Goal: Download file/media

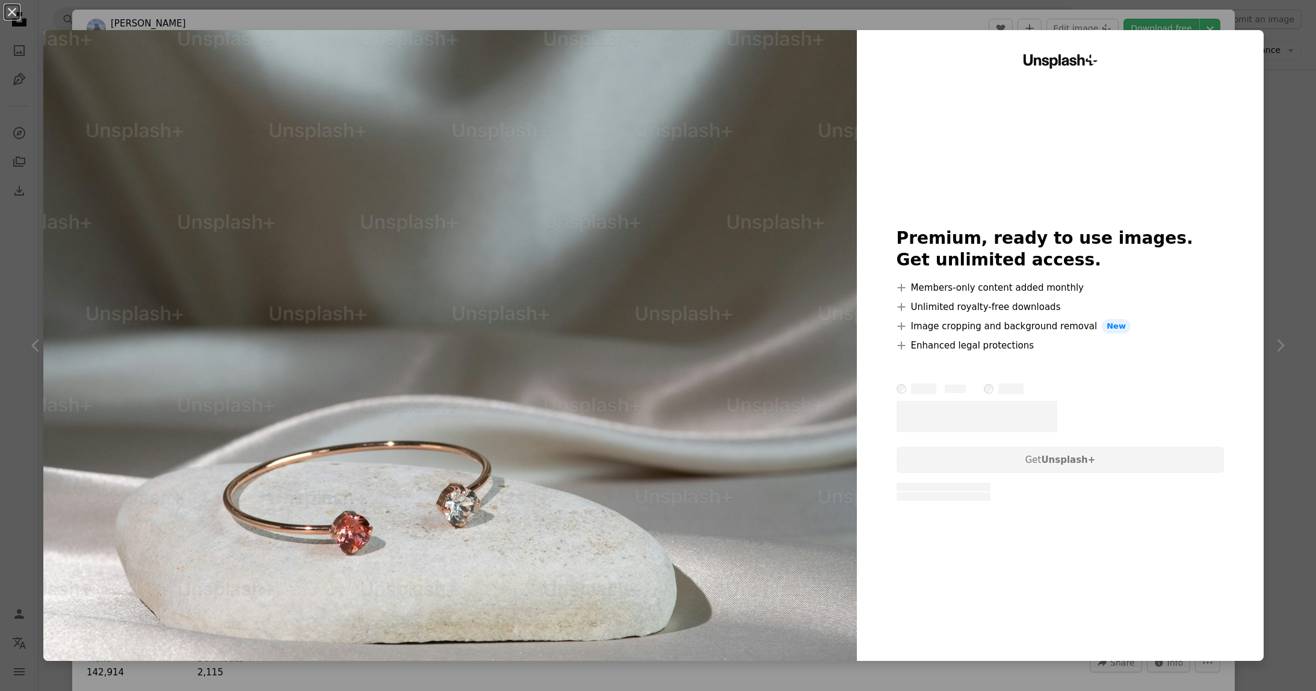
scroll to position [1936, 0]
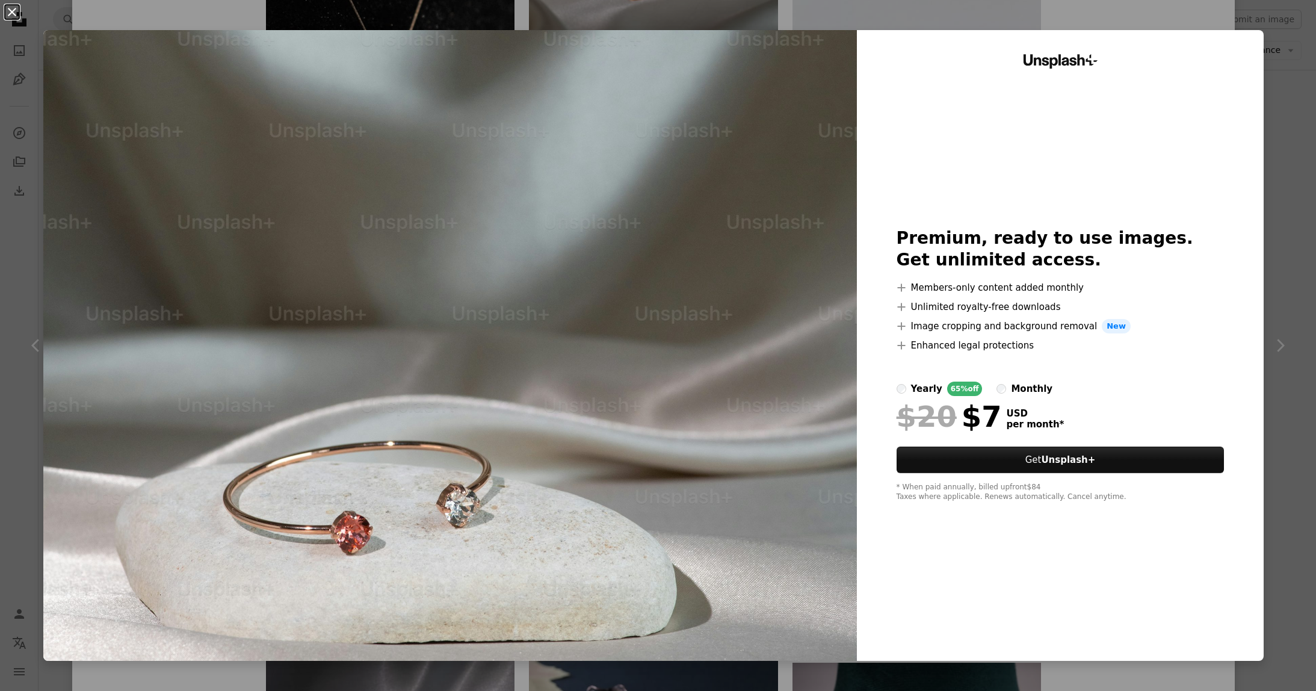
click at [13, 14] on button "An X shape" at bounding box center [12, 12] width 14 height 14
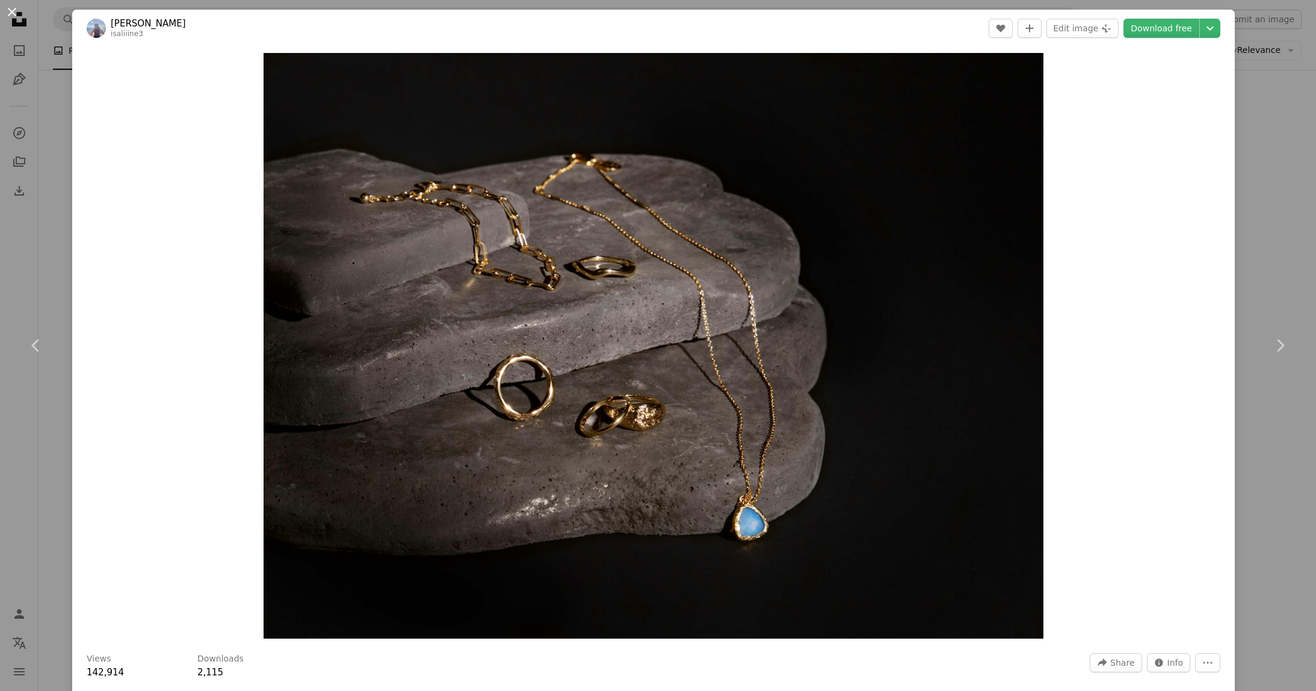
click at [14, 13] on button "An X shape" at bounding box center [12, 12] width 14 height 14
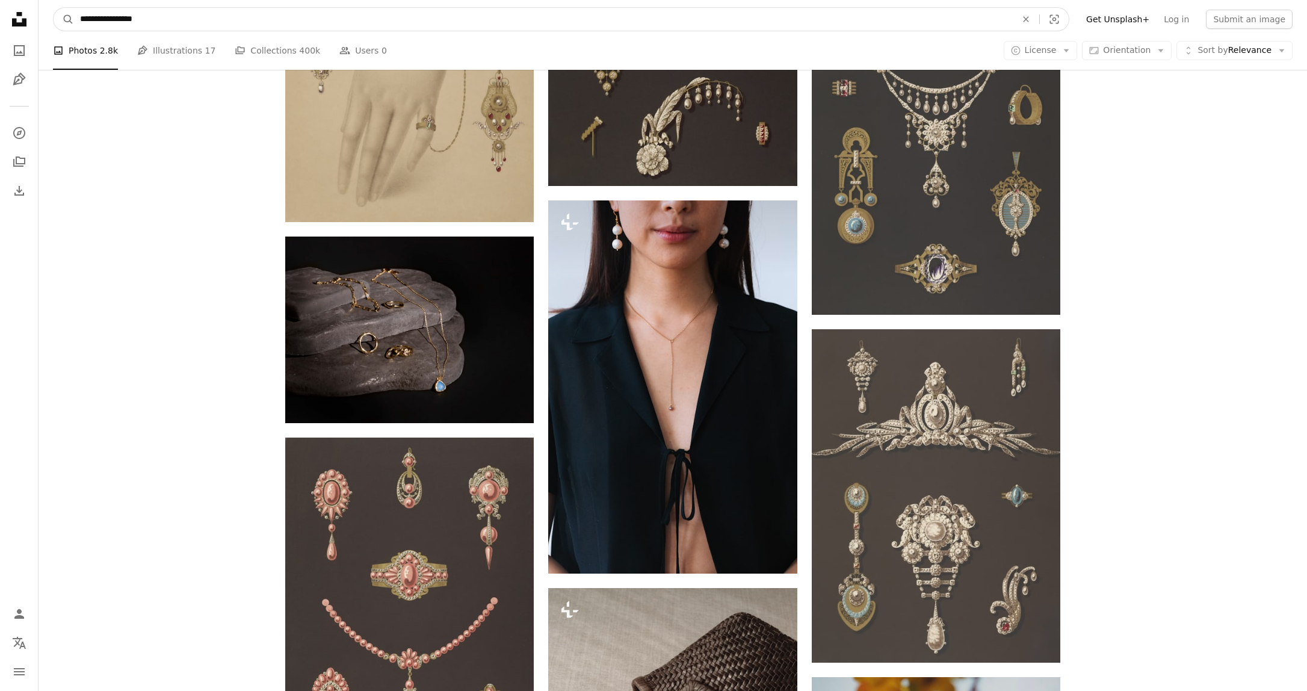
click at [86, 17] on input "**********" at bounding box center [543, 19] width 939 height 23
type input "*******"
click at [54, 8] on button "A magnifying glass" at bounding box center [64, 19] width 20 height 23
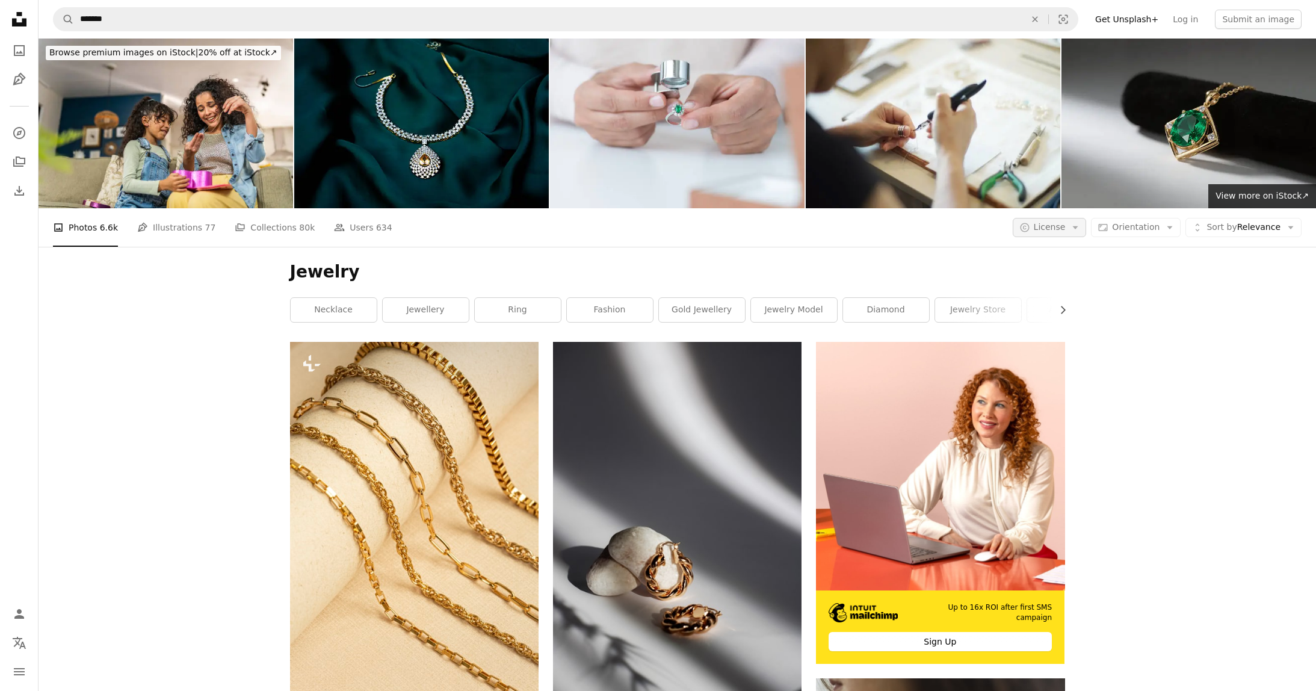
click at [1070, 223] on icon "Arrow down" at bounding box center [1075, 227] width 11 height 11
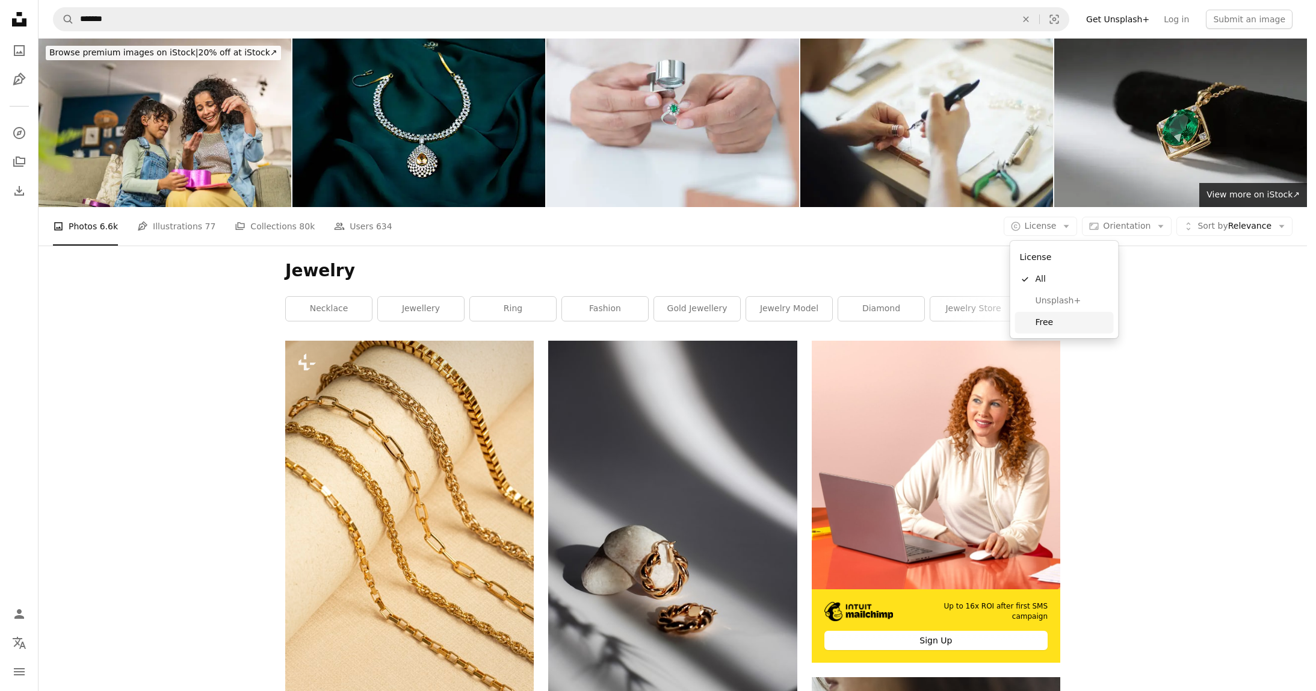
click at [1053, 321] on span "Free" at bounding box center [1072, 323] width 73 height 12
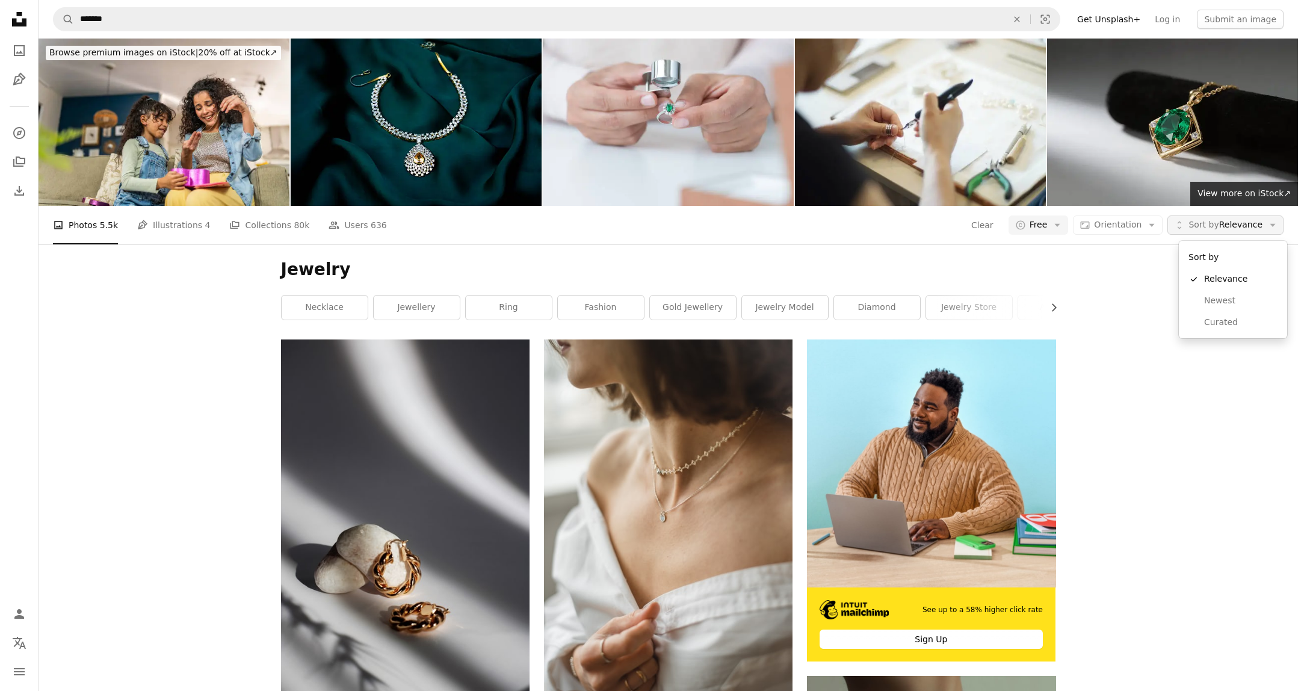
click at [1198, 227] on button "Unfold Sort by Relevance Arrow down" at bounding box center [1226, 224] width 116 height 19
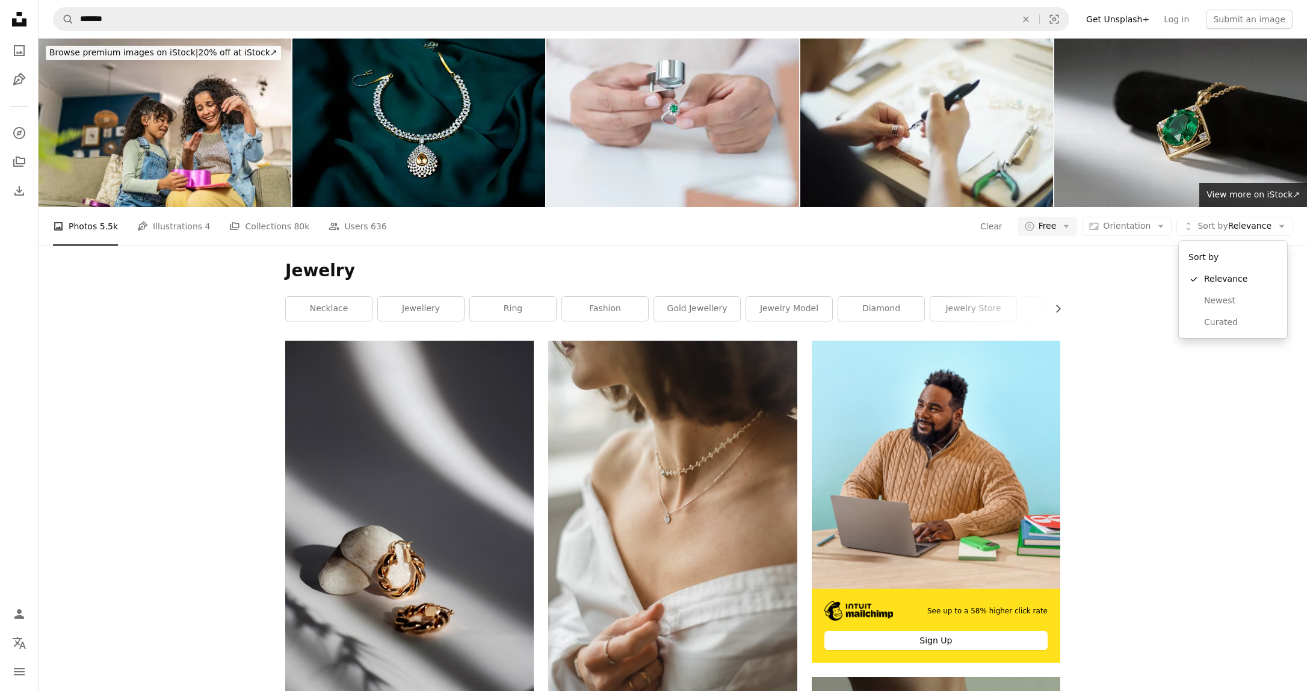
click at [1100, 279] on body "Unsplash logo Unsplash Home A photo Pen Tool A compass A stack of folders Downl…" at bounding box center [653, 345] width 1307 height 691
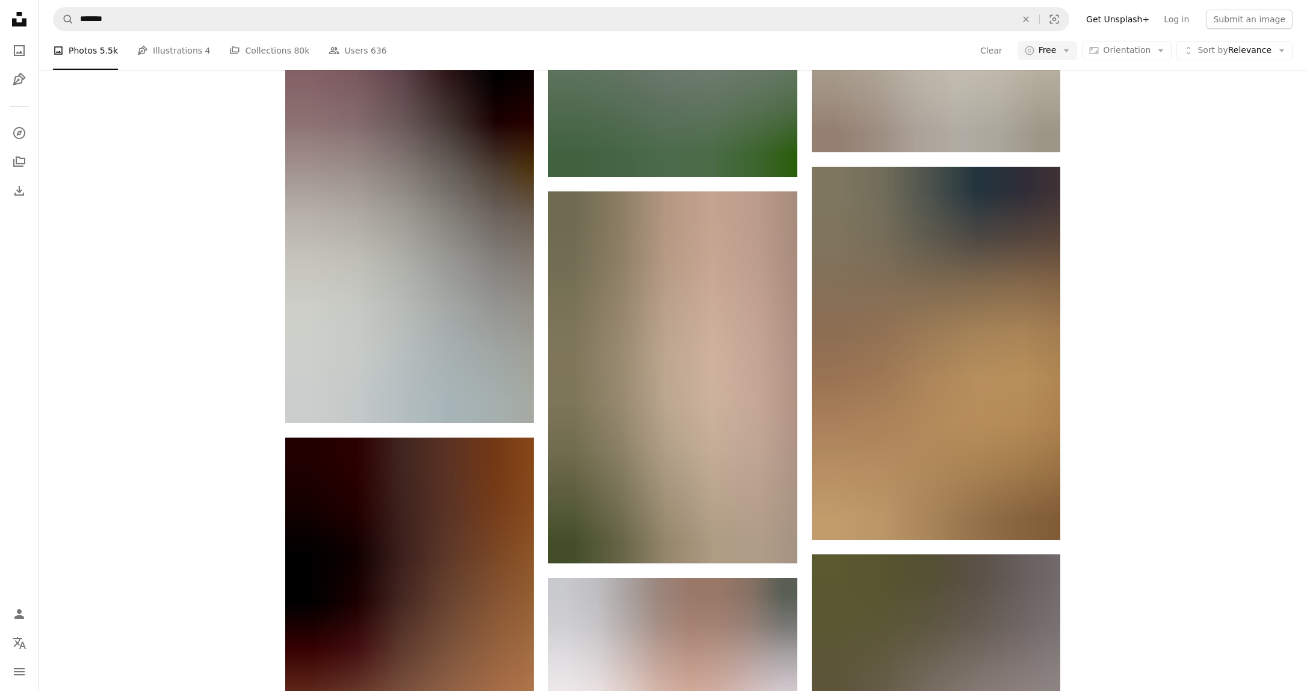
scroll to position [1547, 0]
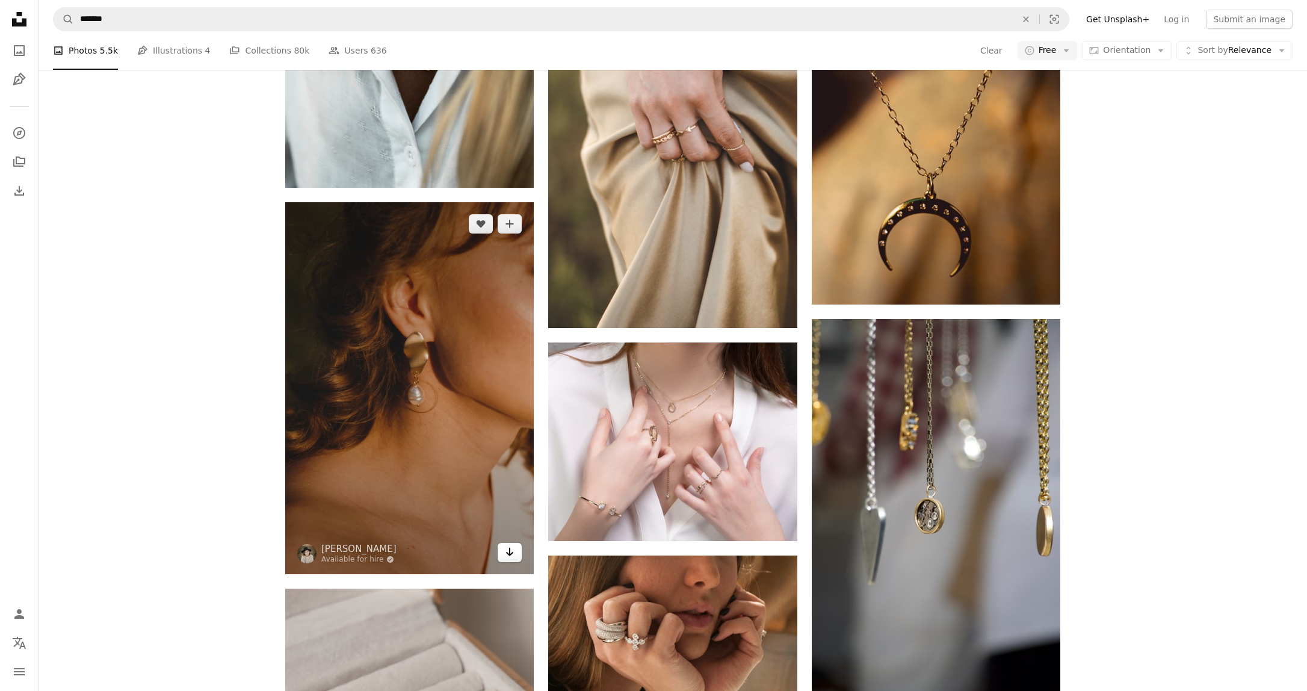
click at [506, 549] on icon "Arrow pointing down" at bounding box center [510, 552] width 10 height 14
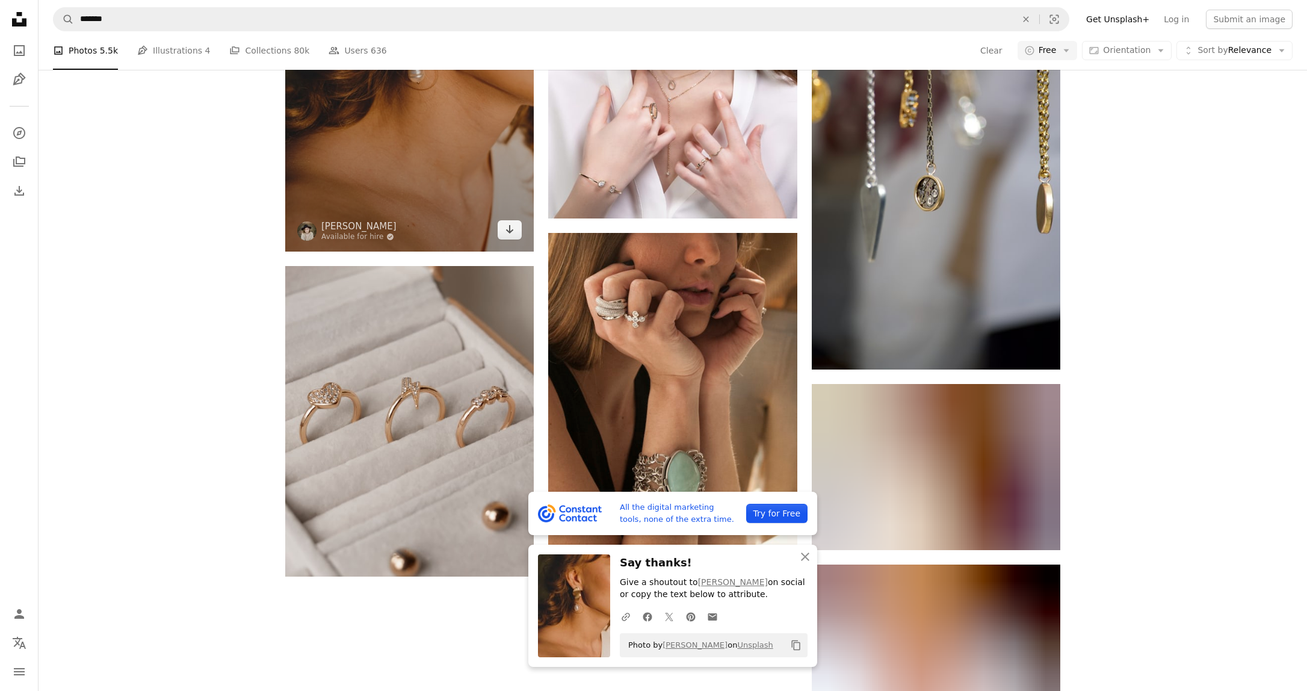
scroll to position [2008, 0]
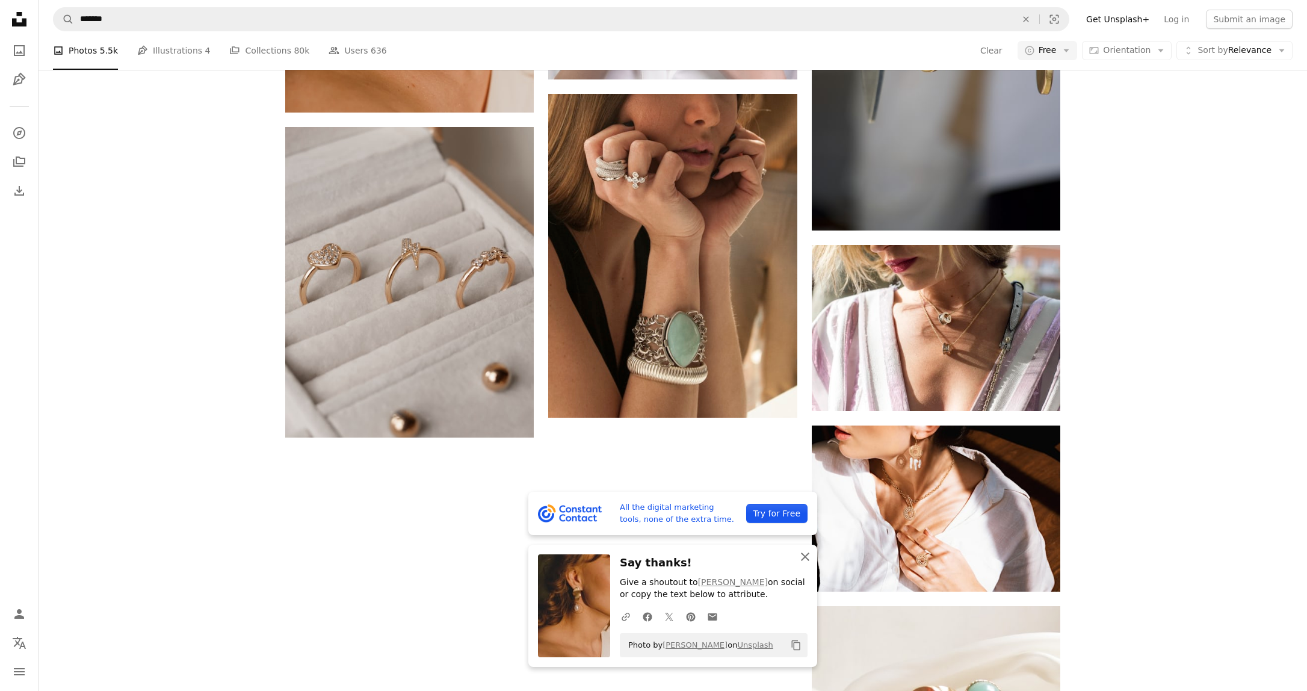
click at [809, 556] on icon "An X shape" at bounding box center [805, 557] width 14 height 14
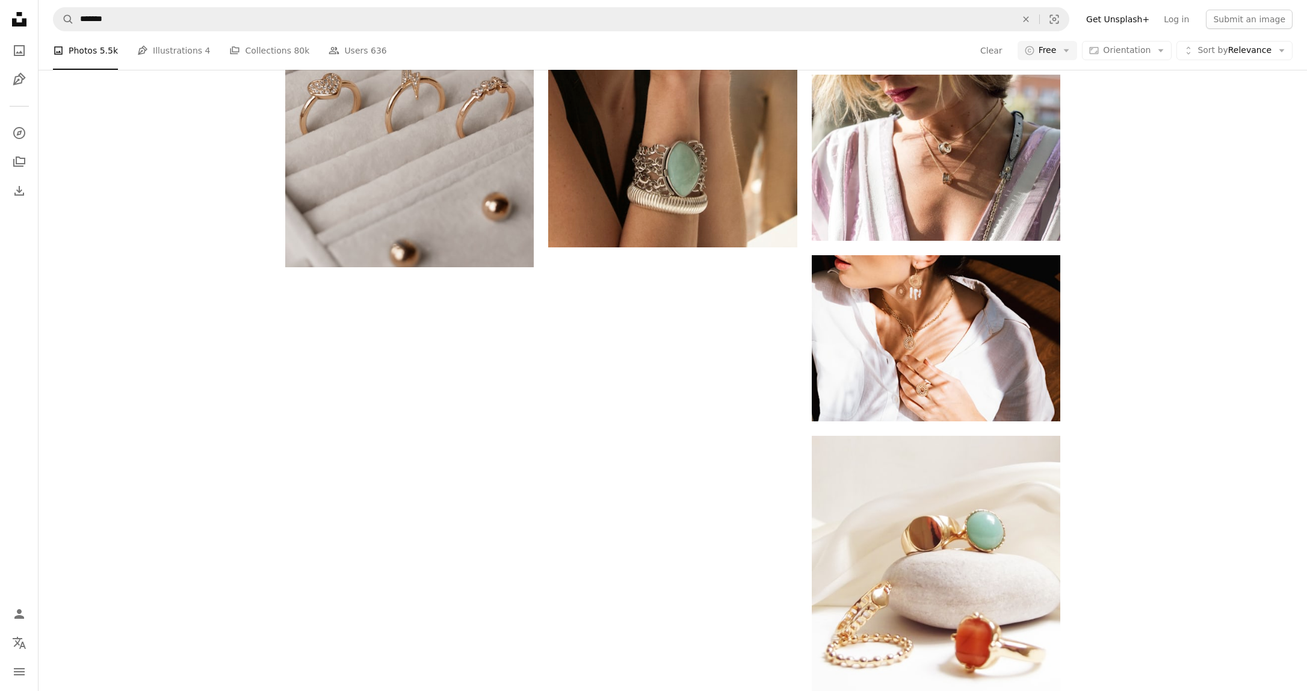
scroll to position [2777, 0]
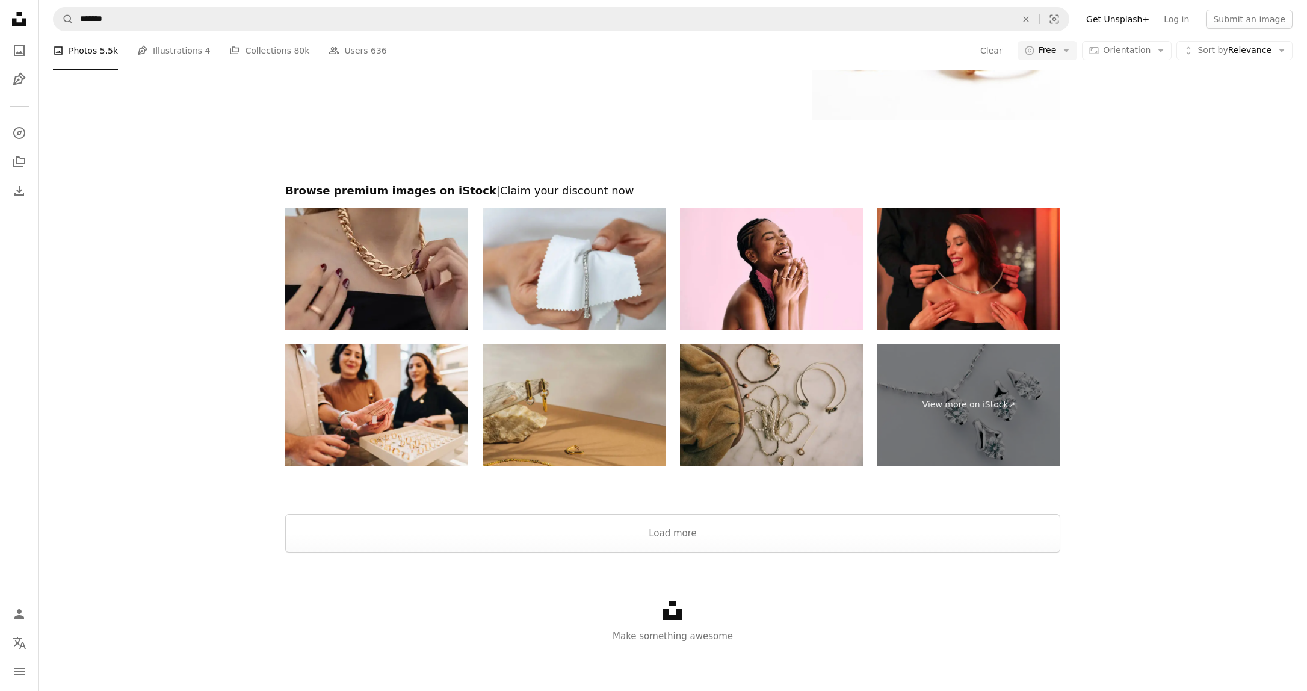
click at [793, 444] on img at bounding box center [771, 405] width 183 height 122
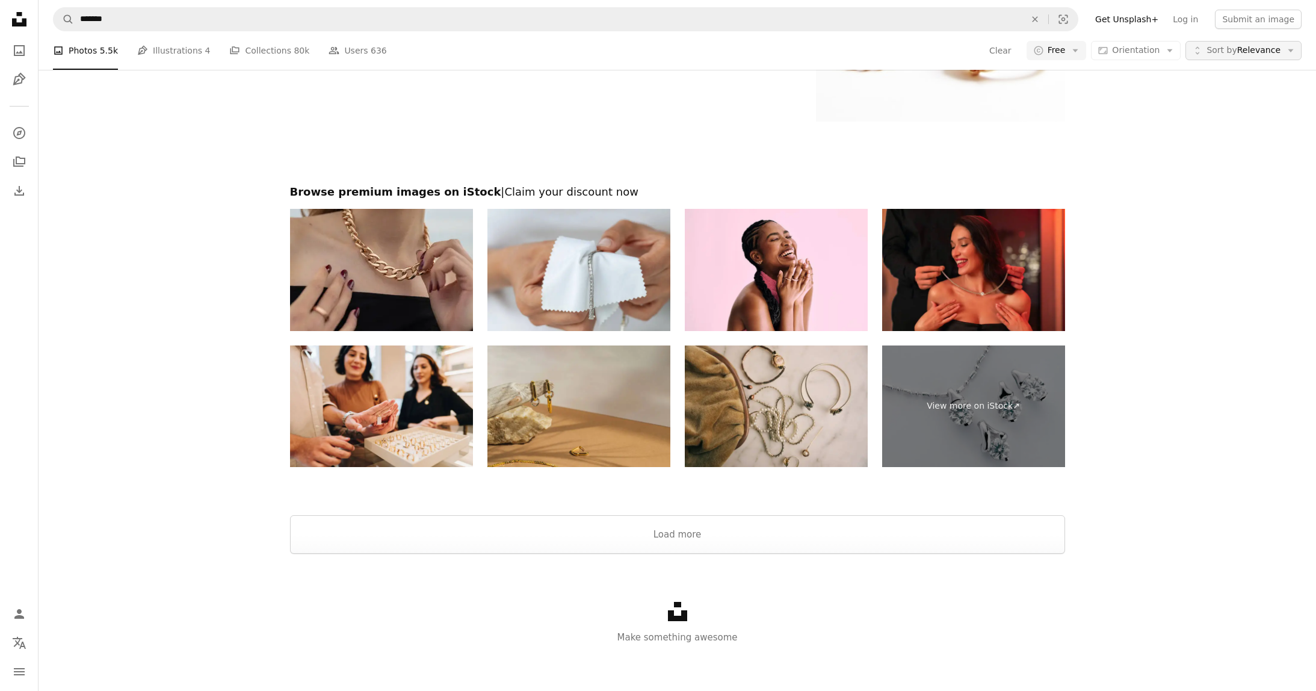
click at [1218, 52] on span "Sort by" at bounding box center [1222, 50] width 30 height 10
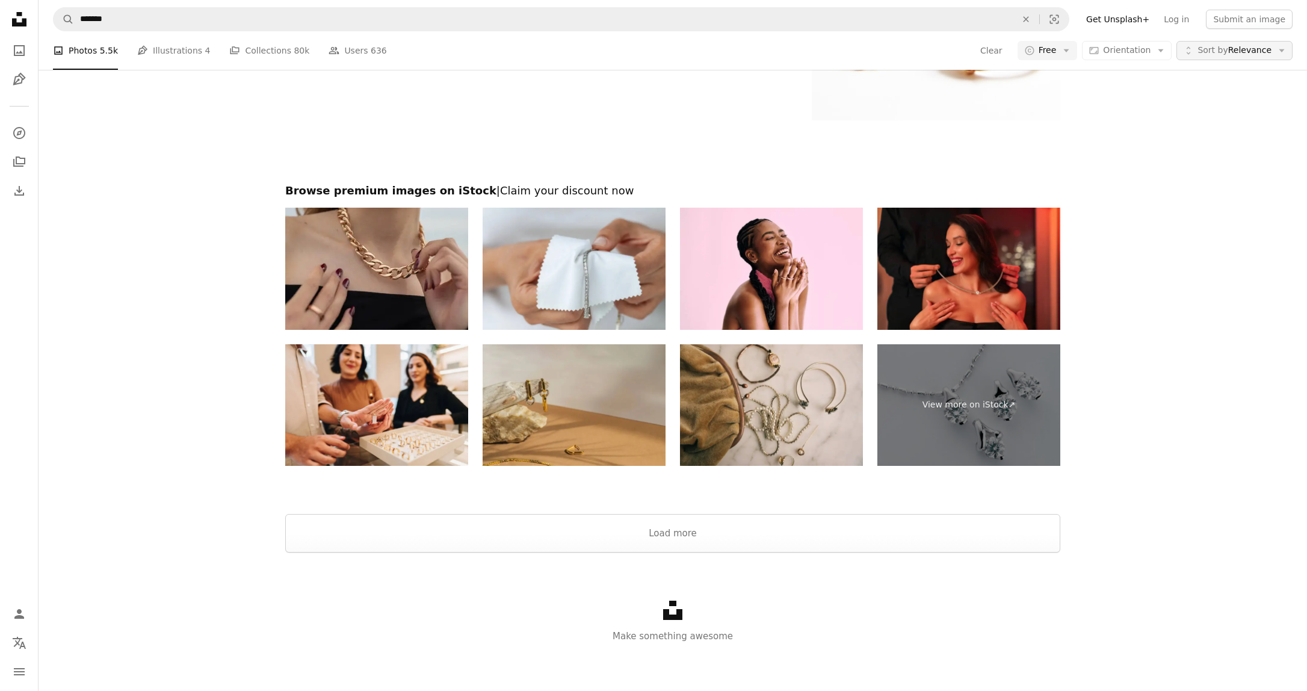
click at [1218, 52] on span "Sort by" at bounding box center [1213, 50] width 30 height 10
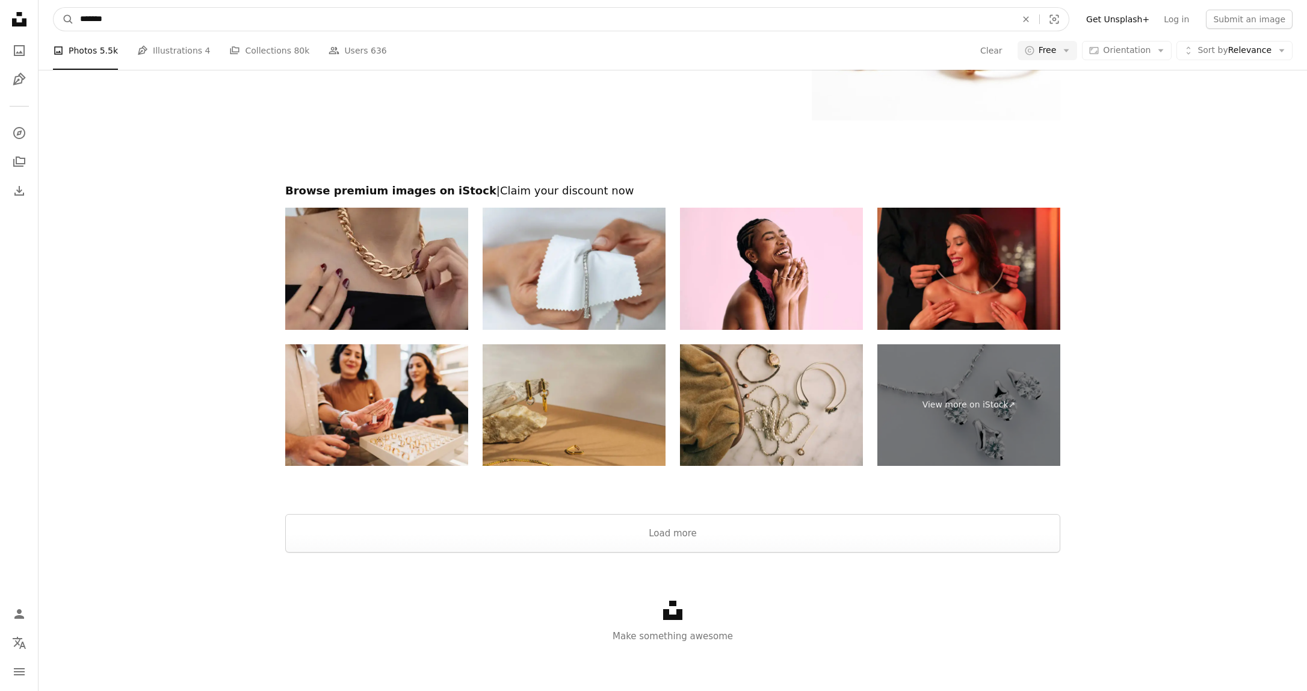
click at [88, 19] on input "*******" at bounding box center [543, 19] width 939 height 23
type input "**********"
click button "A magnifying glass" at bounding box center [64, 19] width 20 height 23
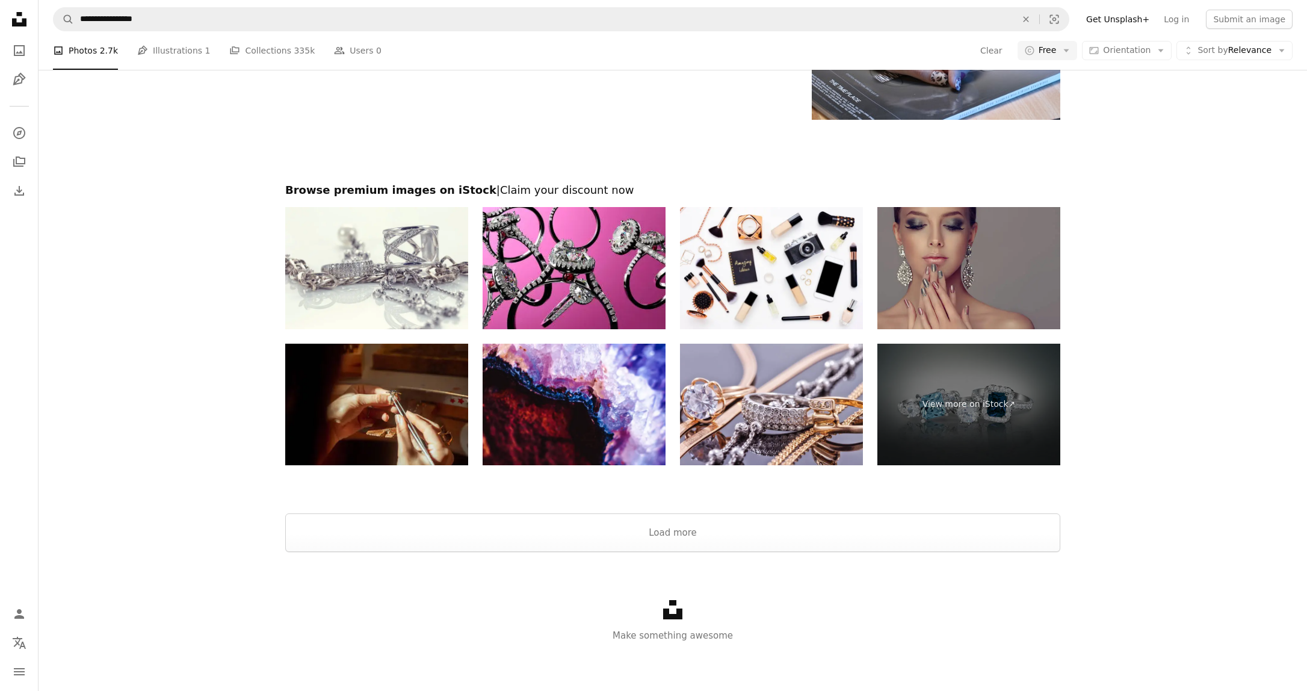
scroll to position [2095, 0]
click at [651, 531] on button "Load more" at bounding box center [672, 532] width 775 height 39
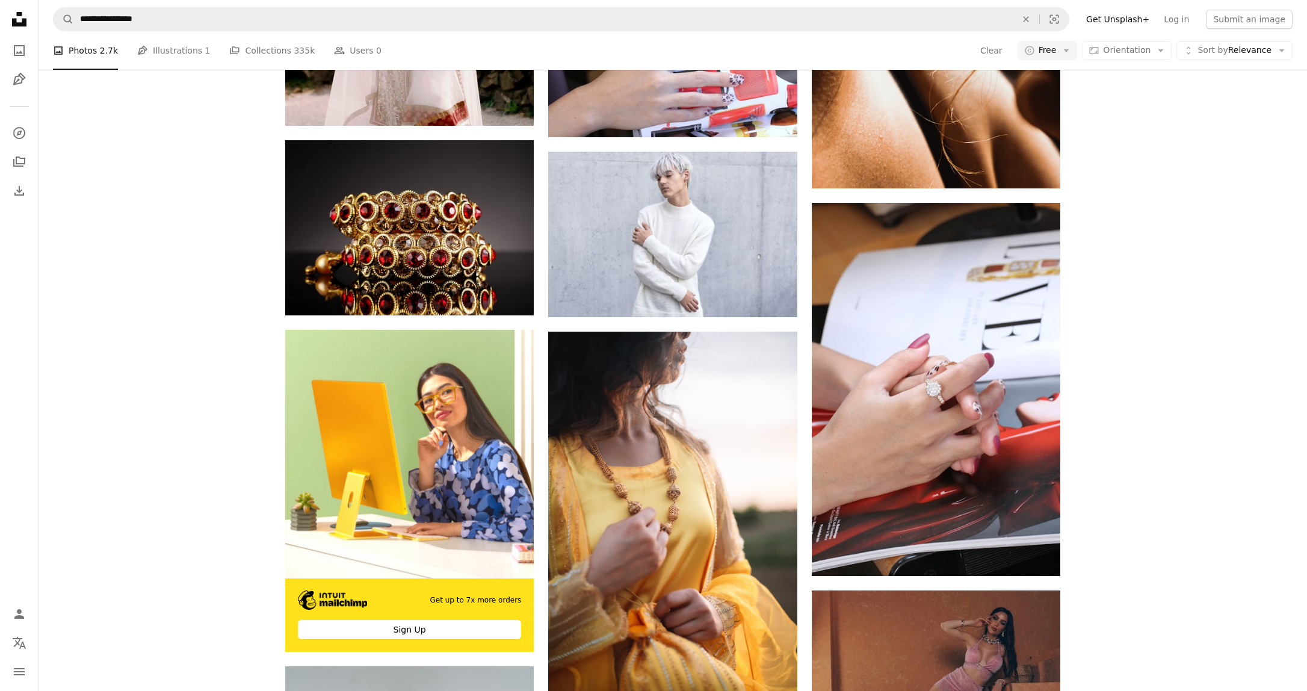
scroll to position [0, 0]
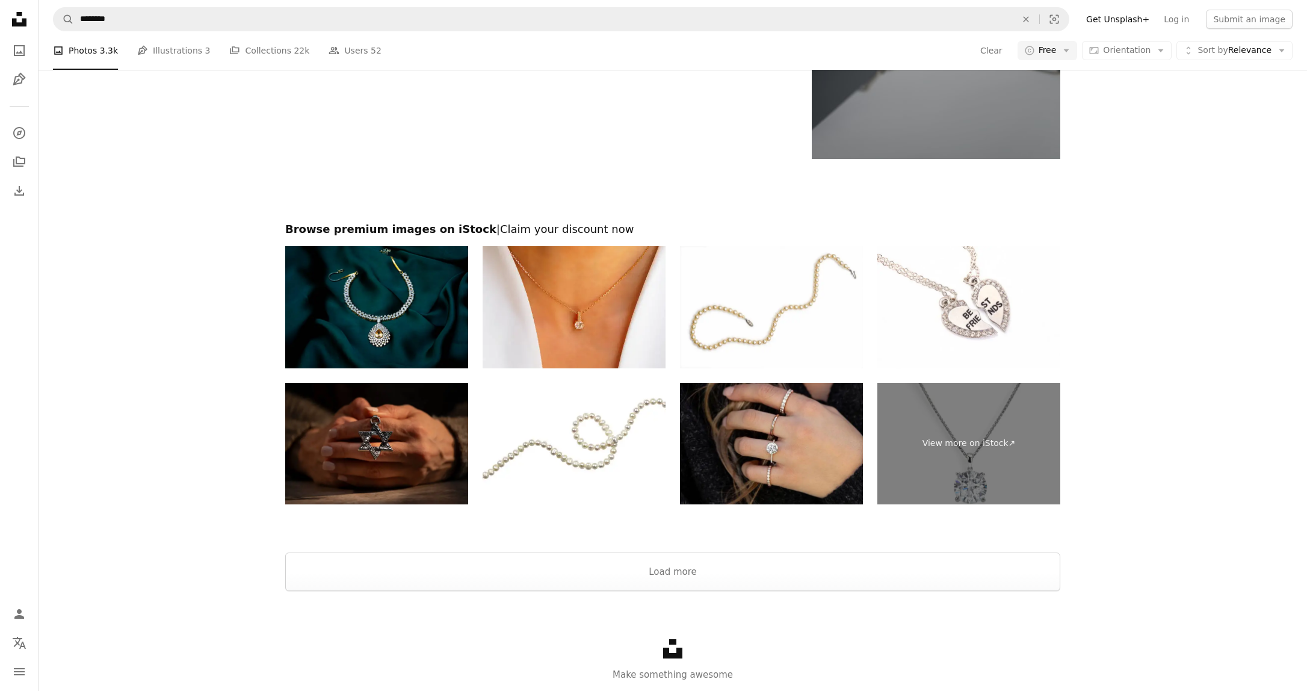
scroll to position [303, 0]
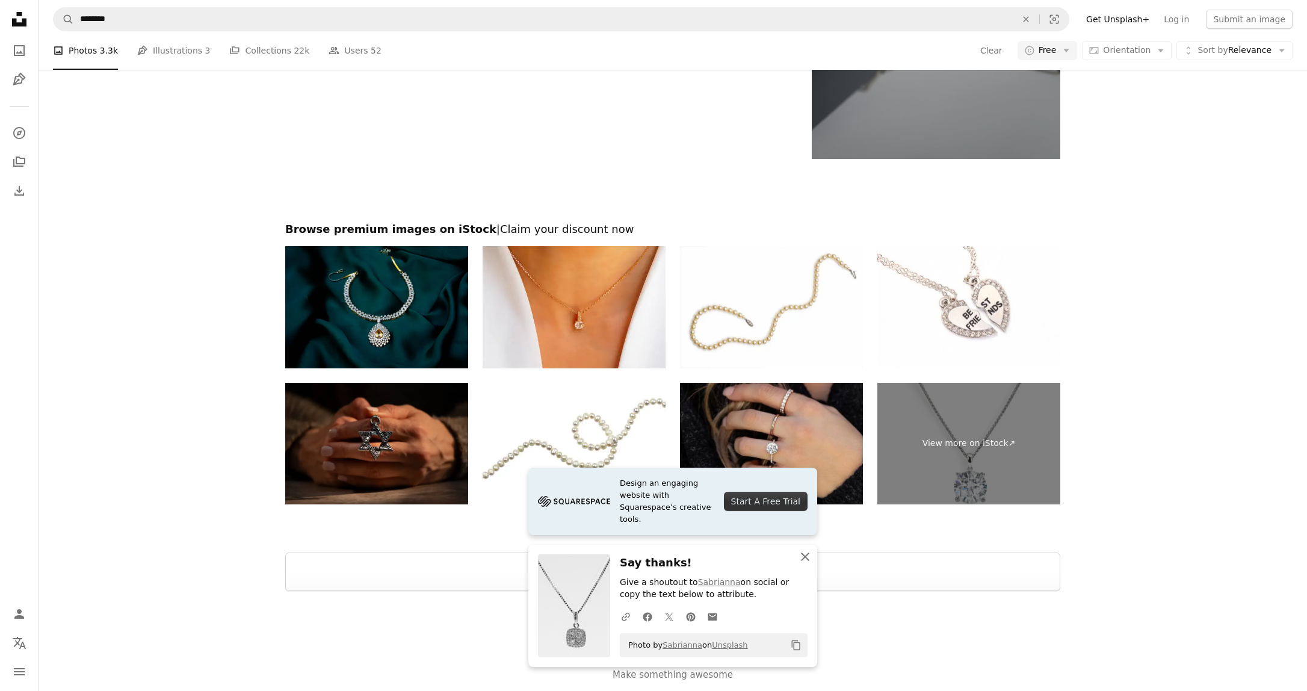
click at [802, 557] on icon "An X shape" at bounding box center [805, 557] width 14 height 14
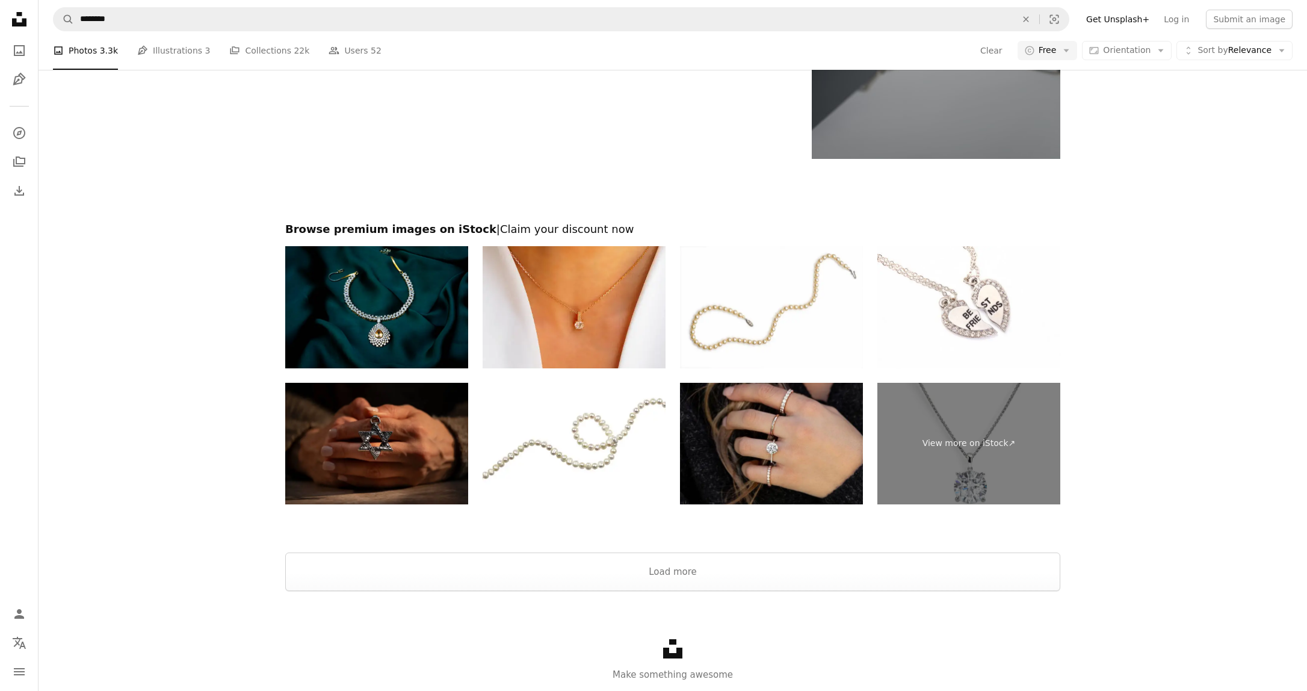
scroll to position [889, 0]
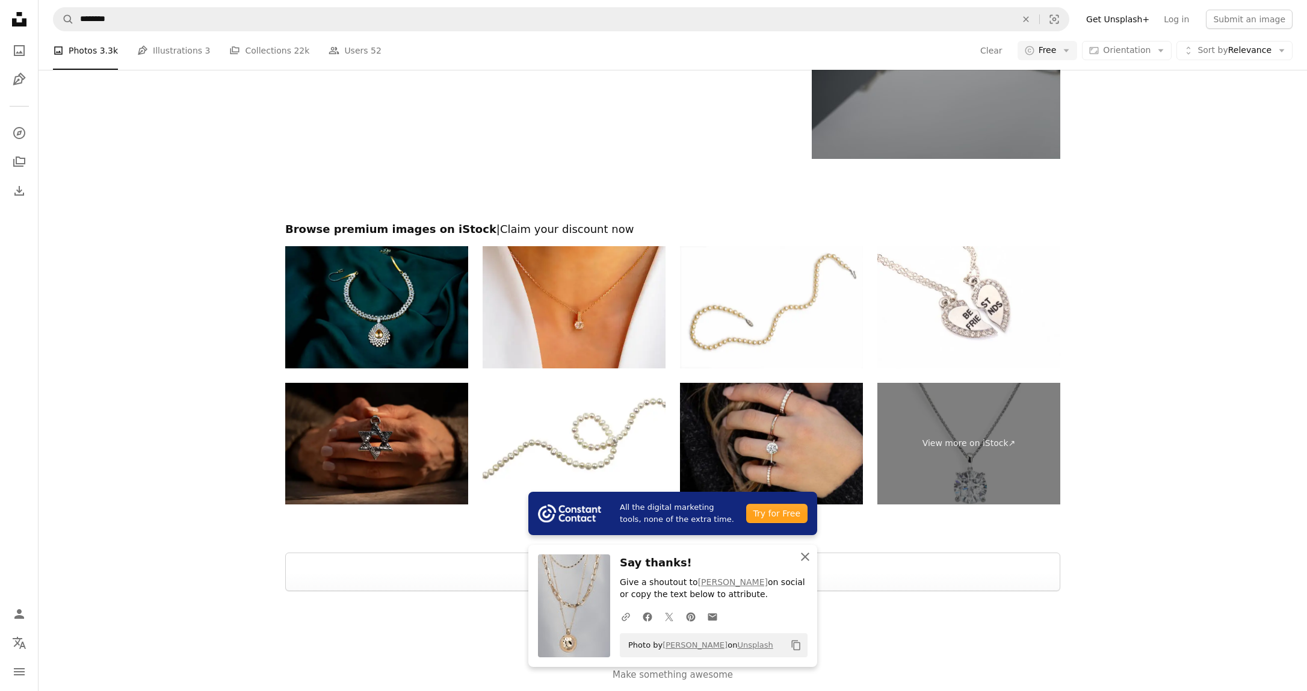
click at [808, 559] on icon "button" at bounding box center [805, 557] width 8 height 8
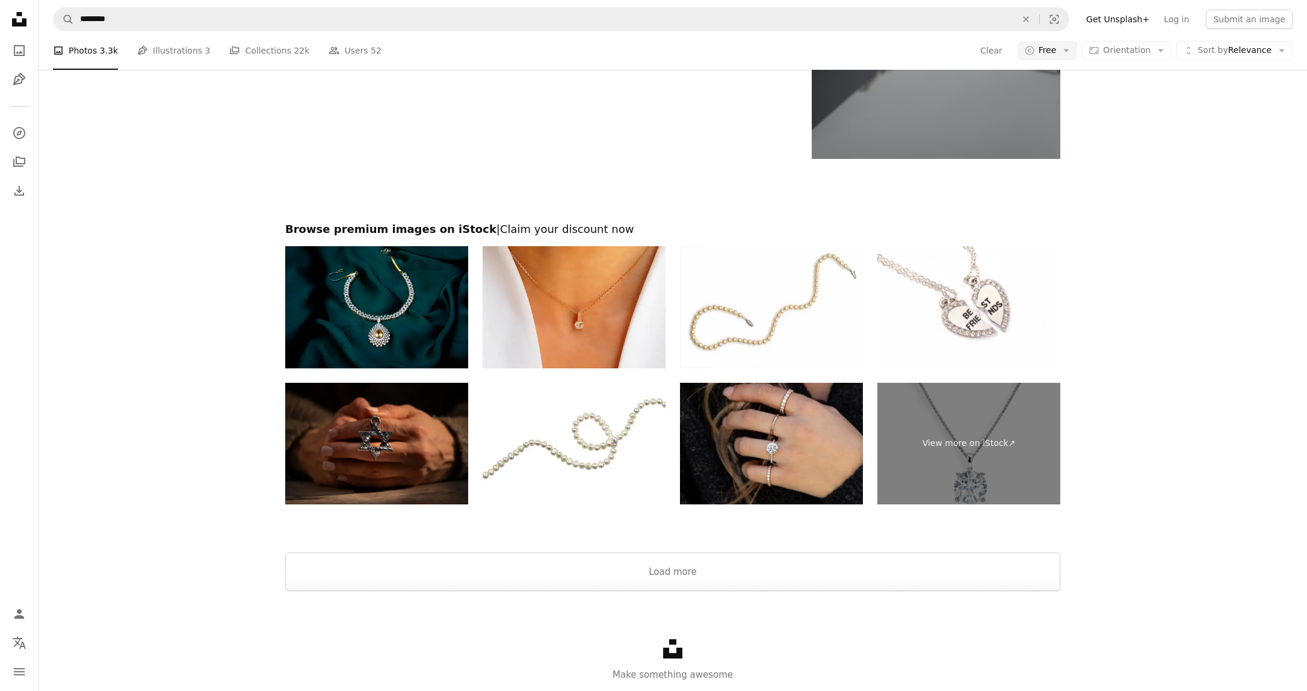
scroll to position [1772, 0]
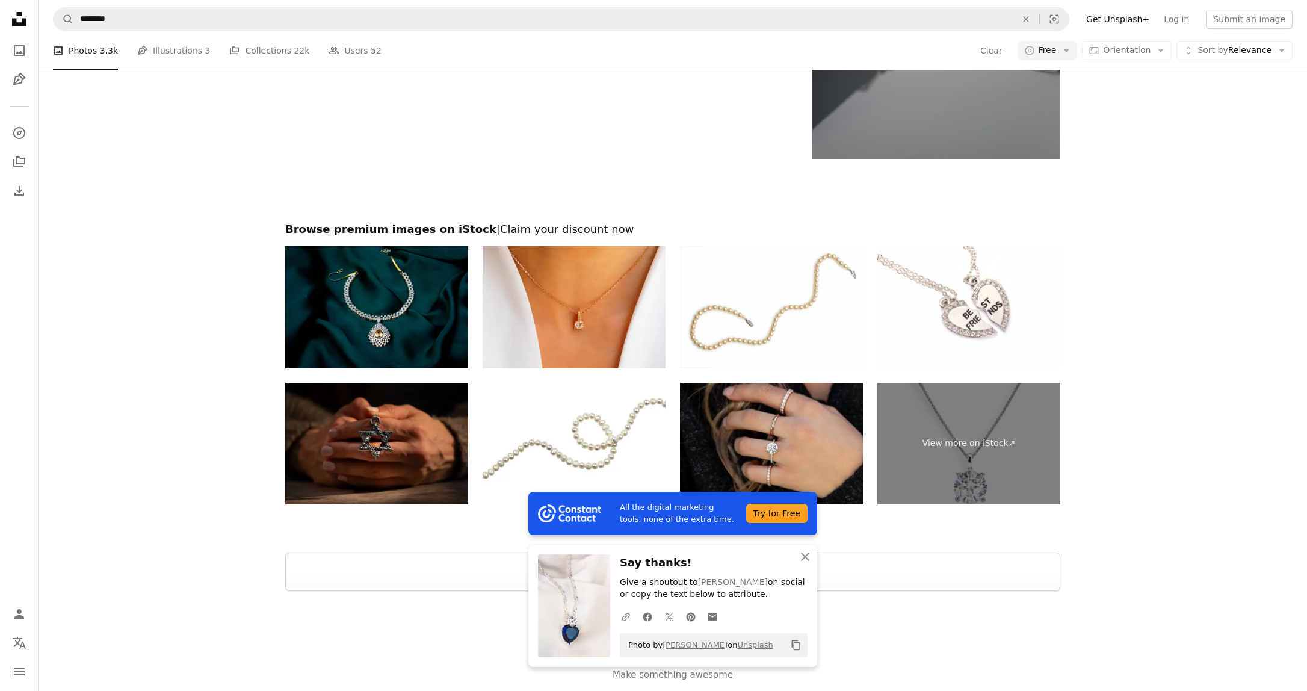
scroll to position [2095, 0]
click at [810, 554] on icon "An X shape" at bounding box center [805, 557] width 14 height 14
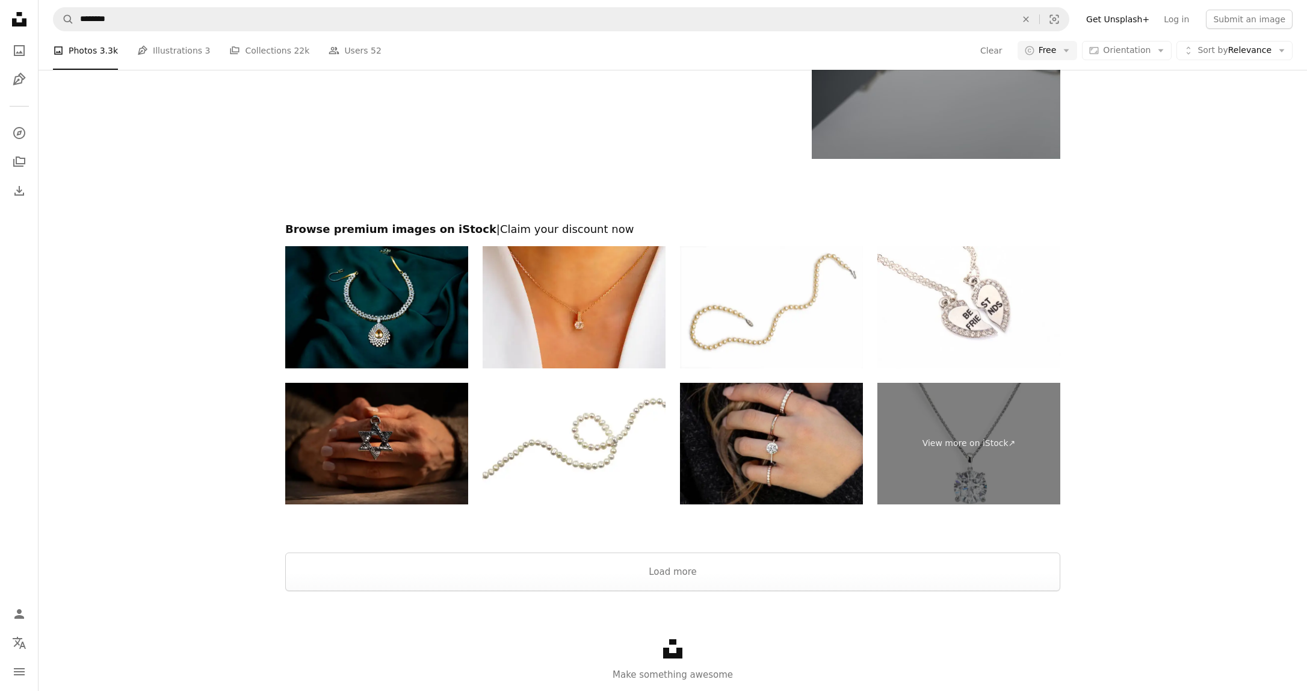
scroll to position [0, 0]
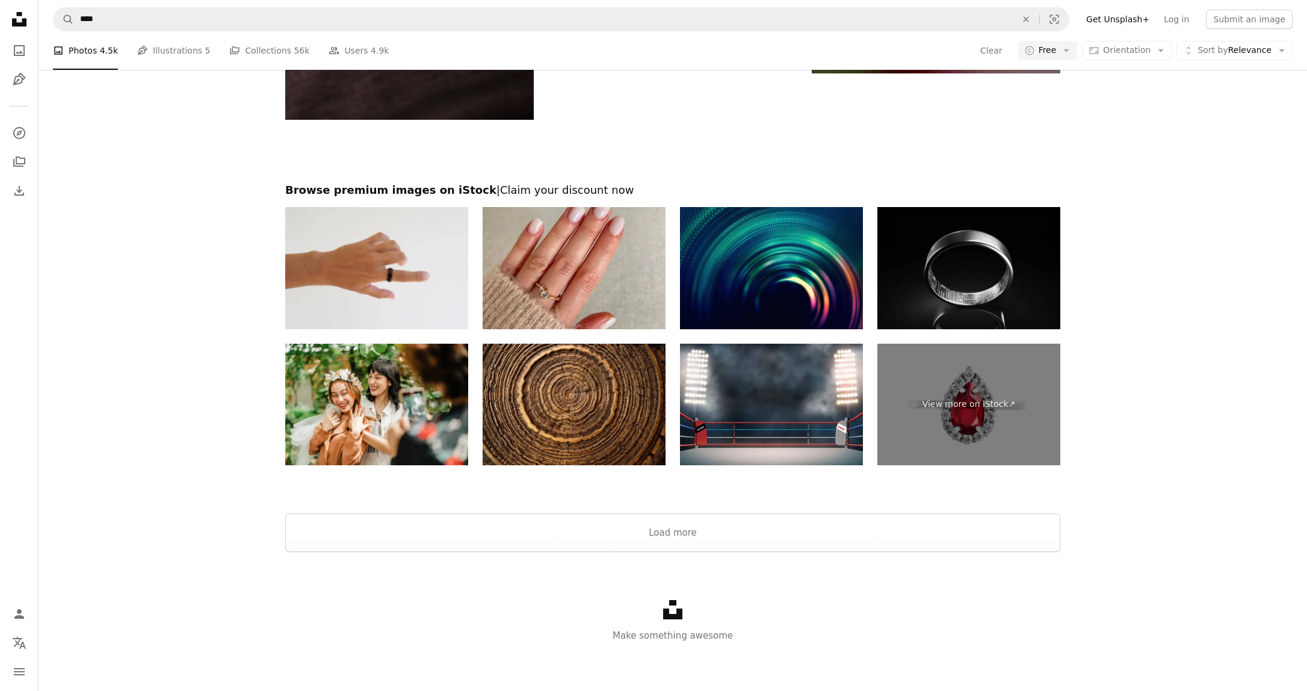
scroll to position [1715, 0]
click at [909, 552] on button "Load more" at bounding box center [672, 532] width 775 height 39
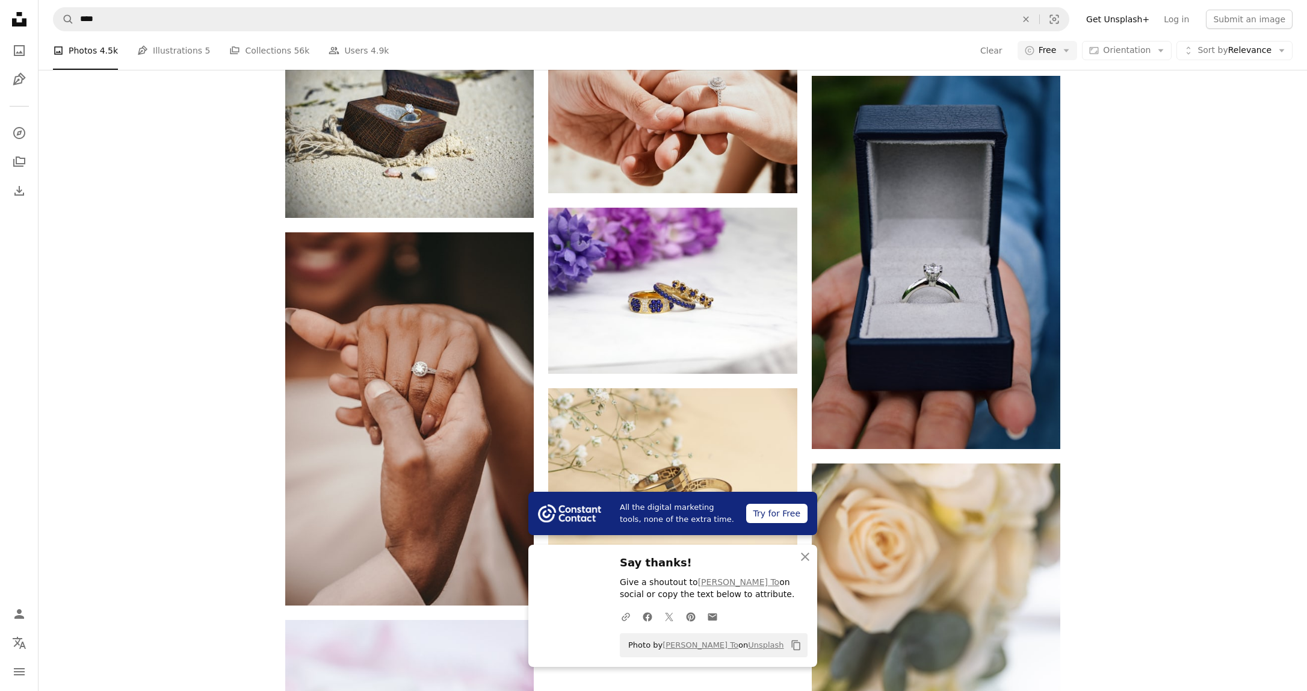
scroll to position [1744, 0]
click at [800, 553] on icon "An X shape" at bounding box center [805, 557] width 14 height 14
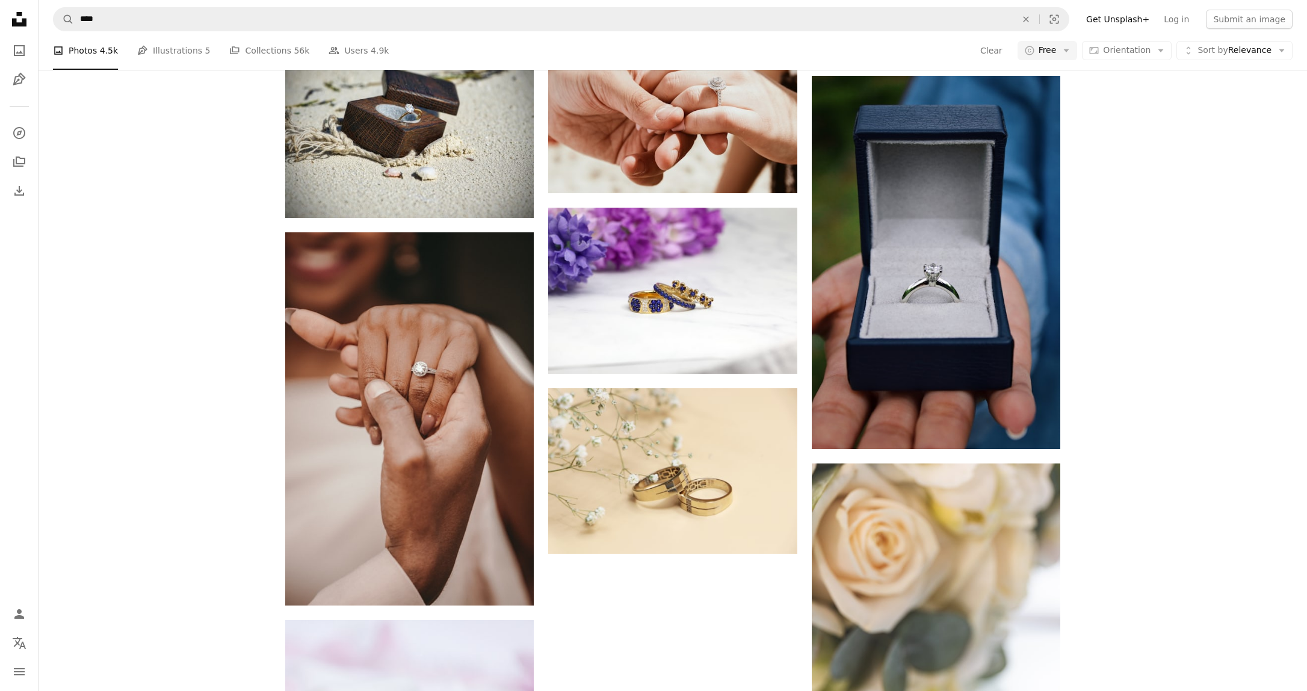
scroll to position [2067, 0]
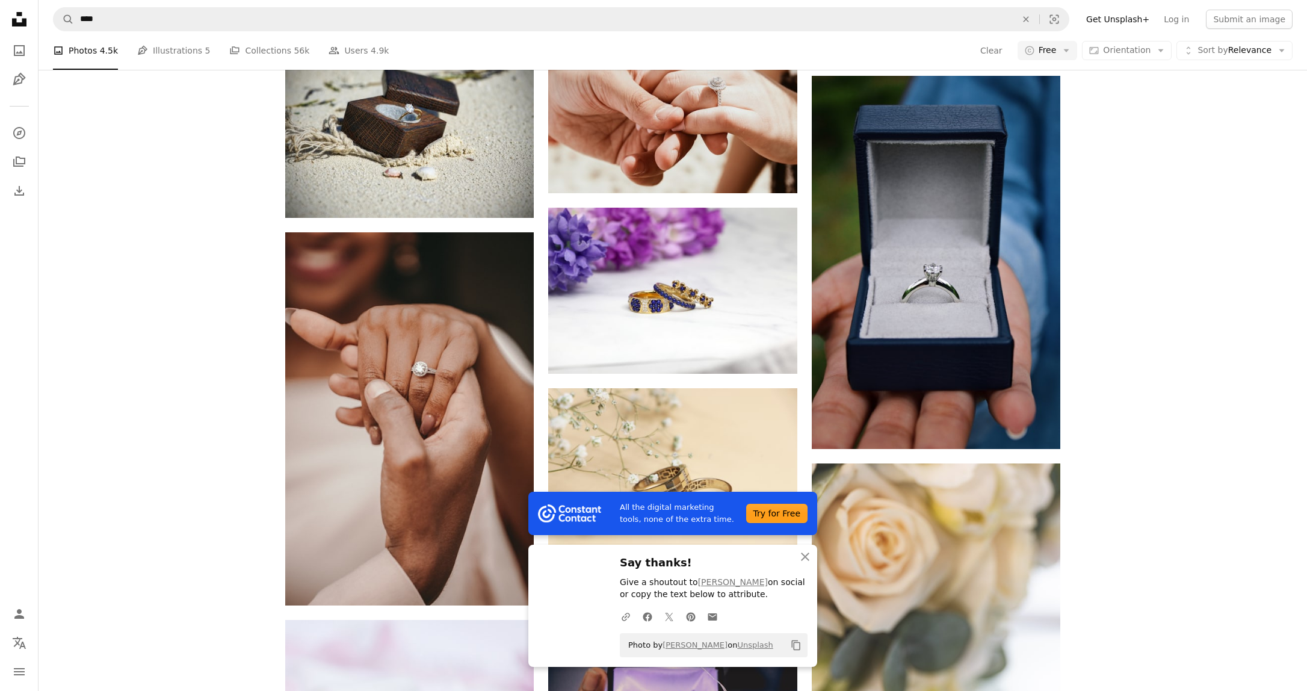
scroll to position [2232, 0]
click at [810, 559] on icon "An X shape" at bounding box center [805, 557] width 14 height 14
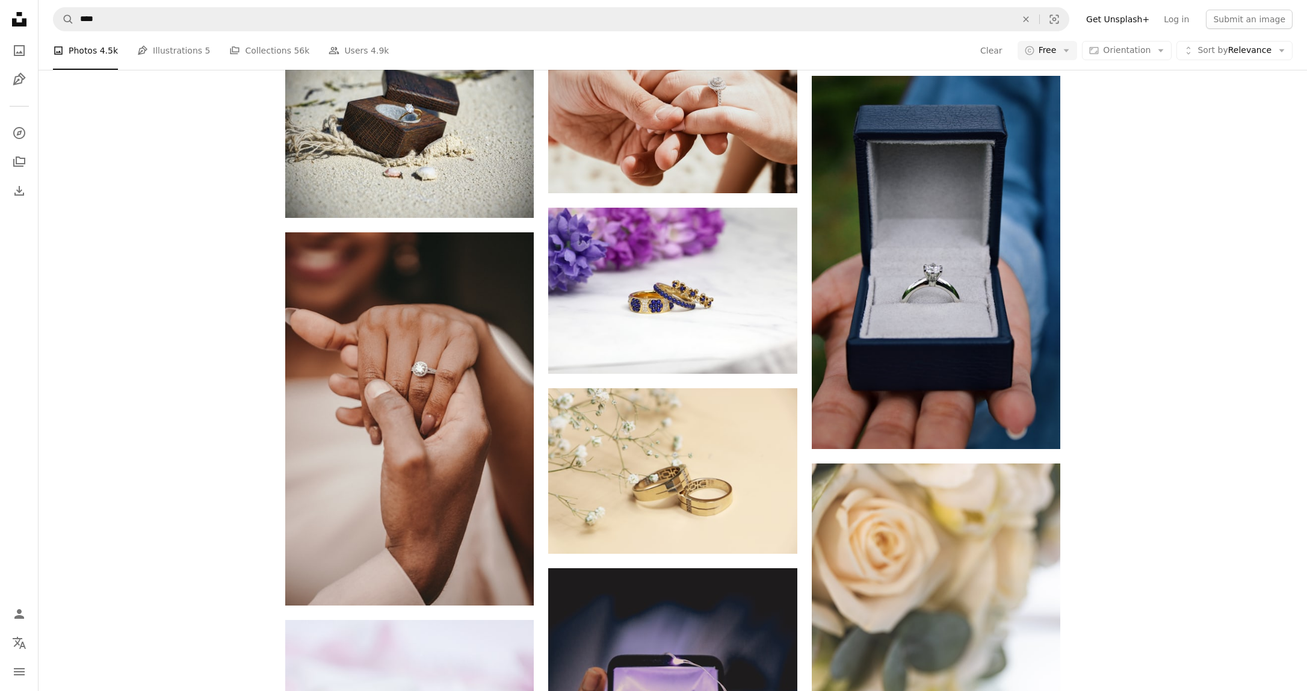
scroll to position [5181, 0]
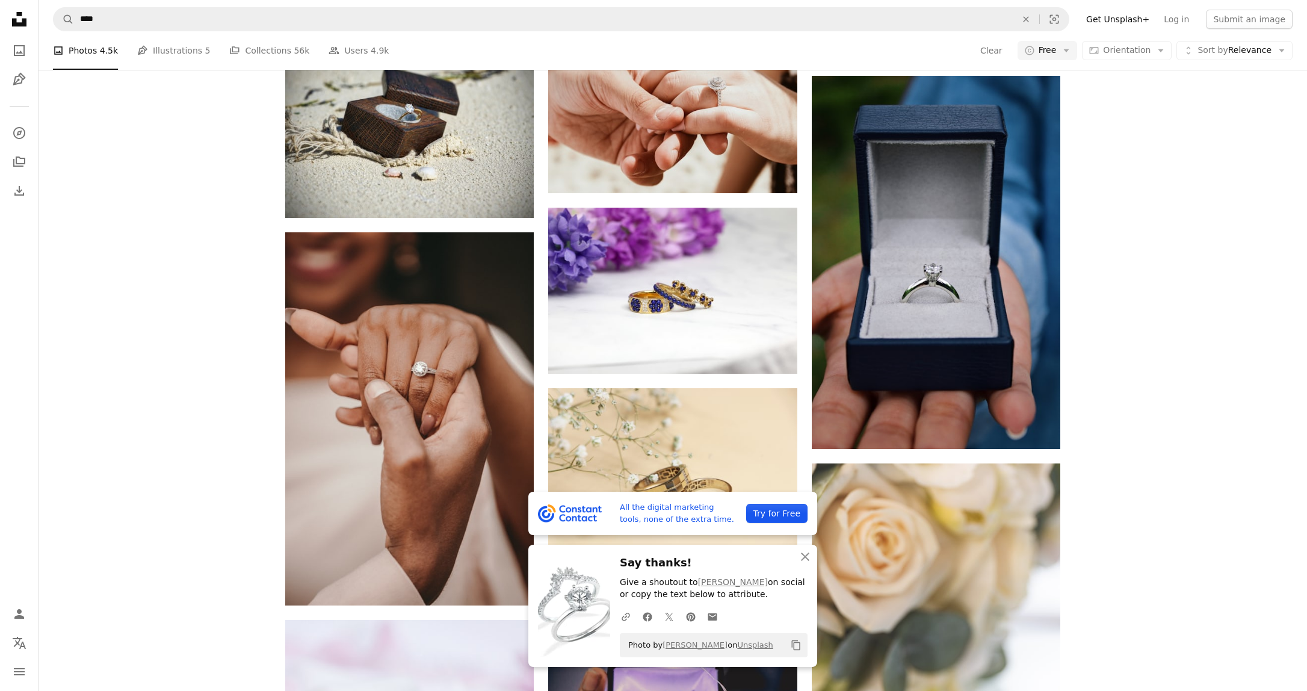
scroll to position [5377, 0]
click at [808, 553] on icon "button" at bounding box center [805, 557] width 8 height 8
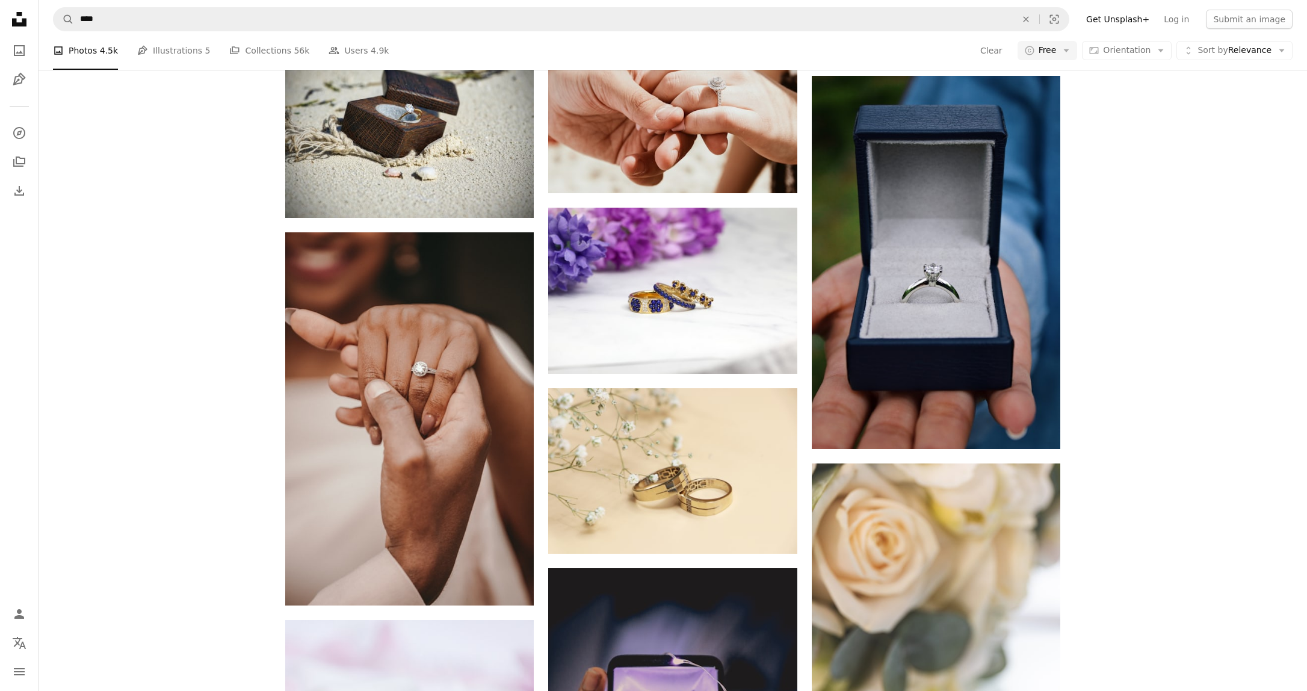
scroll to position [6557, 0]
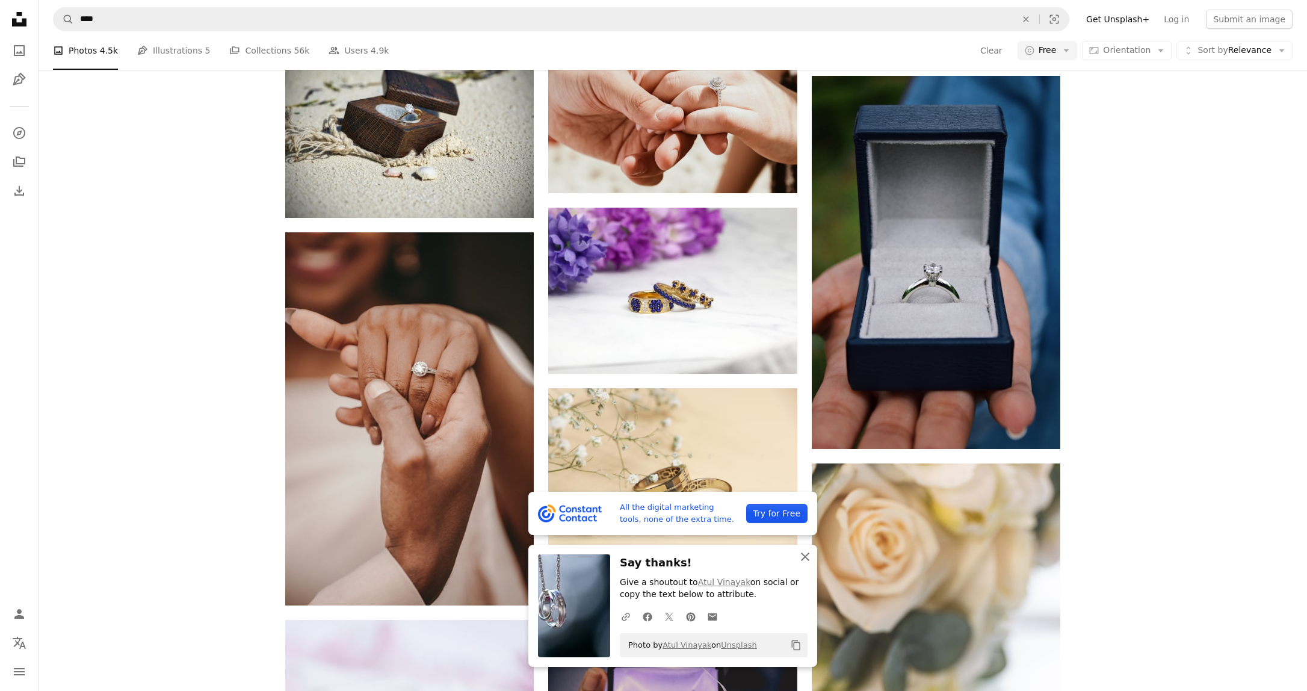
click at [807, 558] on icon "button" at bounding box center [805, 557] width 8 height 8
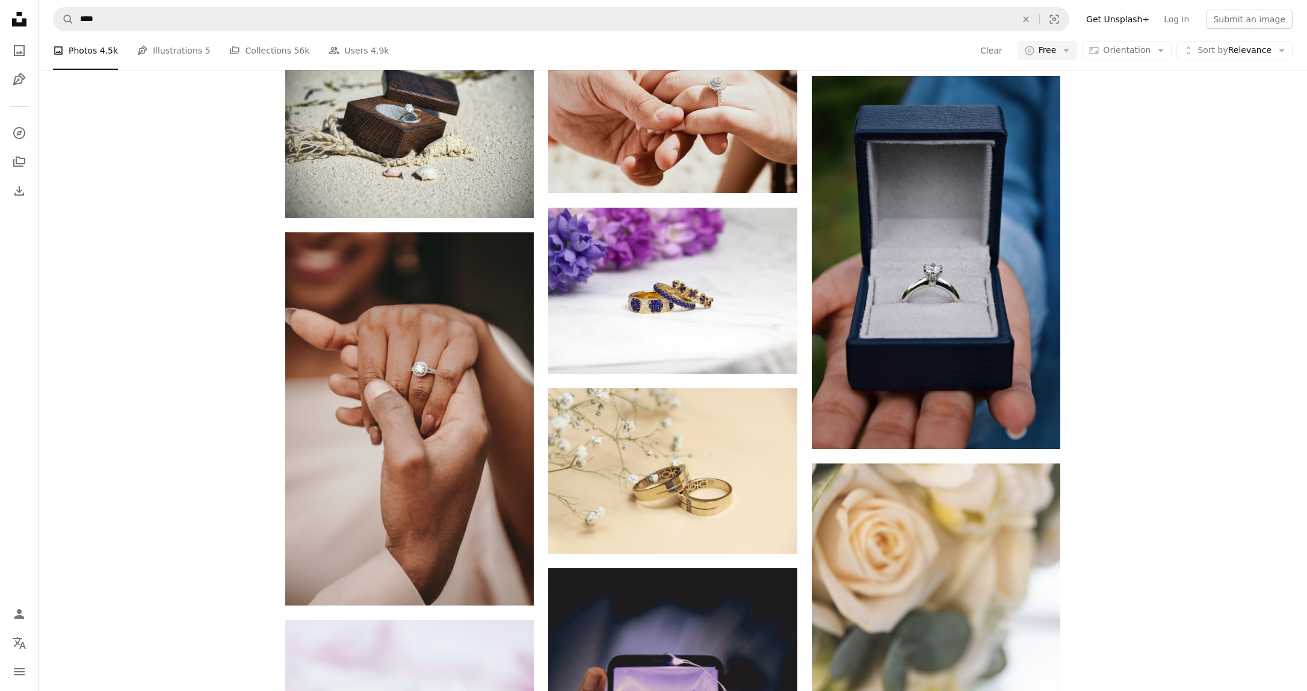
scroll to position [7345, 0]
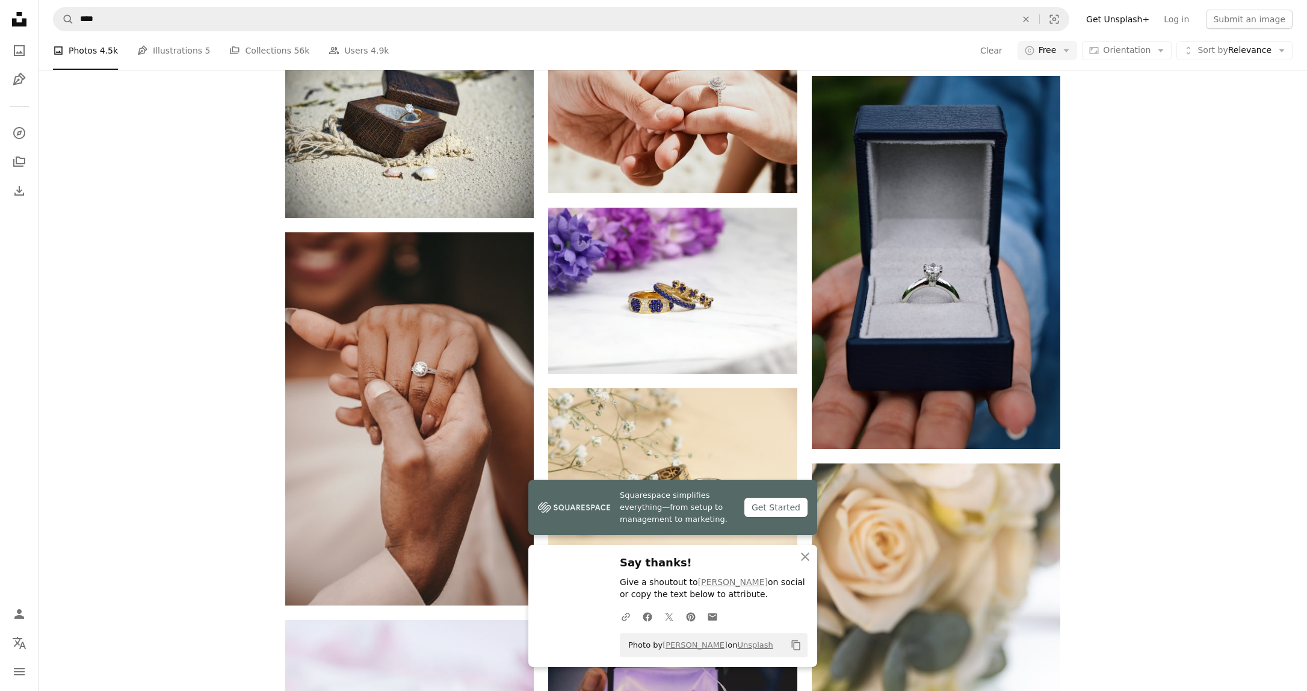
scroll to position [7677, 0]
click at [804, 551] on icon "An X shape" at bounding box center [805, 557] width 14 height 14
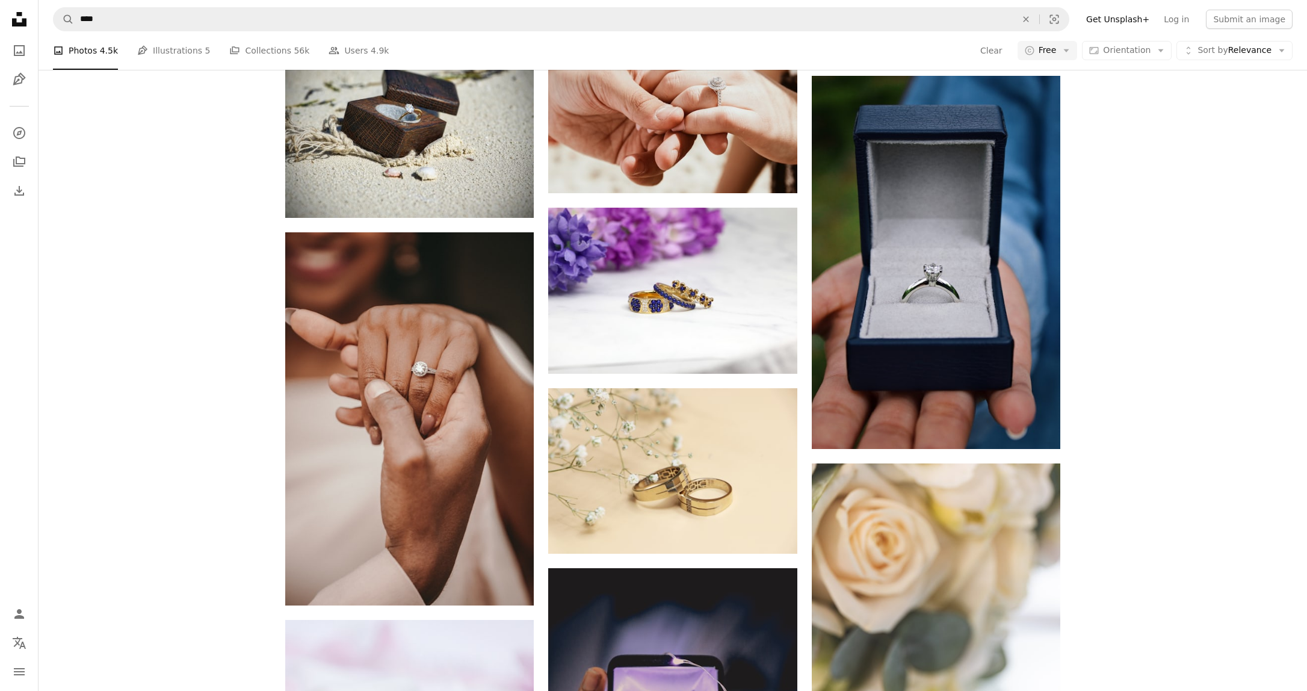
scroll to position [12244, 0]
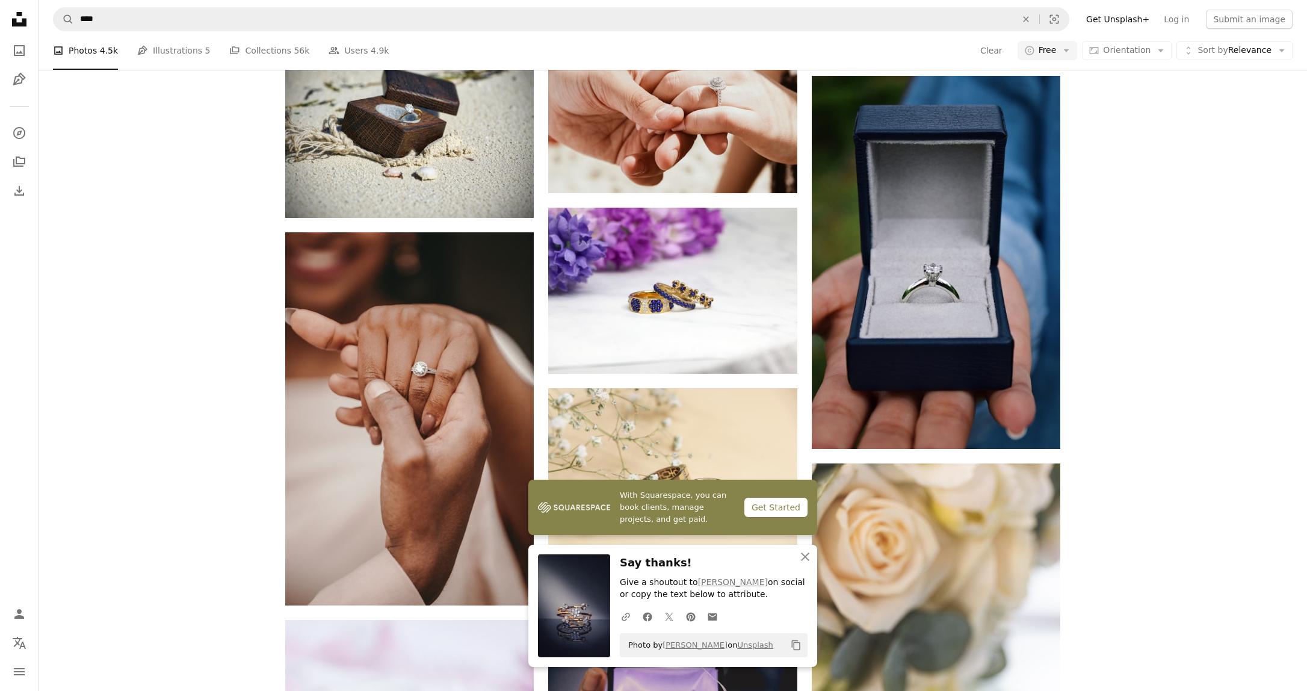
scroll to position [12377, 0]
click at [803, 553] on icon "An X shape" at bounding box center [805, 557] width 14 height 14
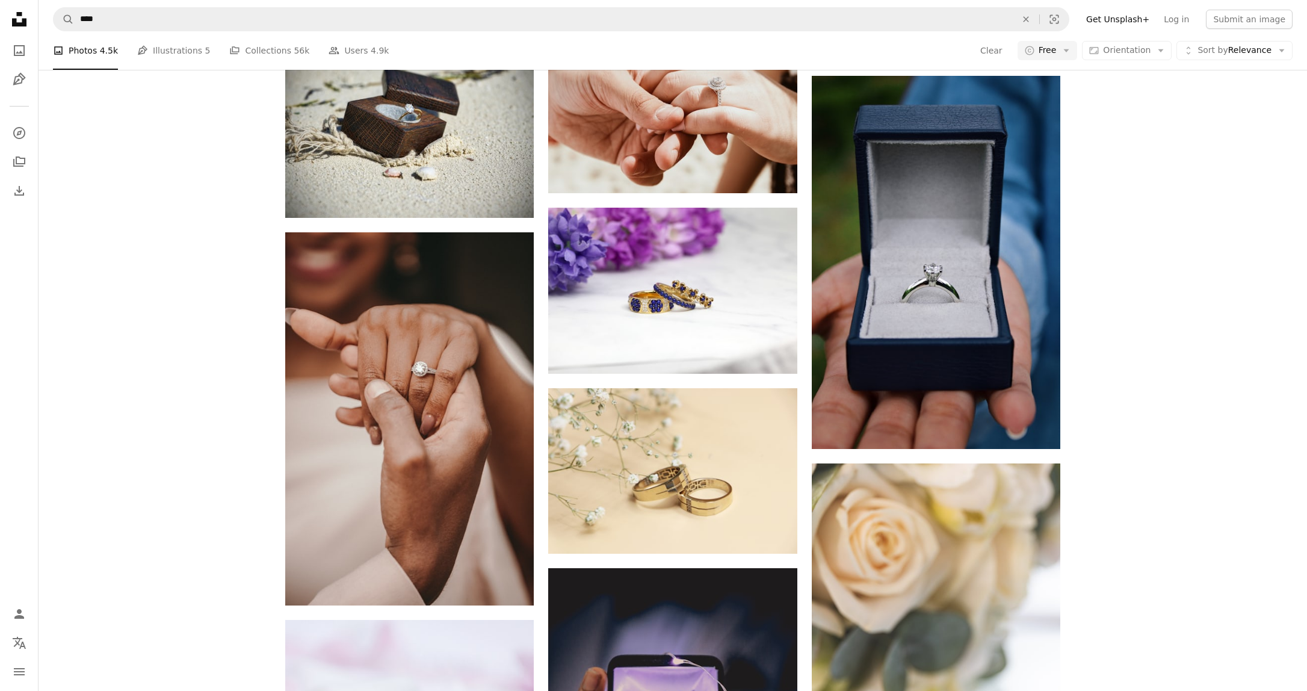
scroll to position [13521, 0]
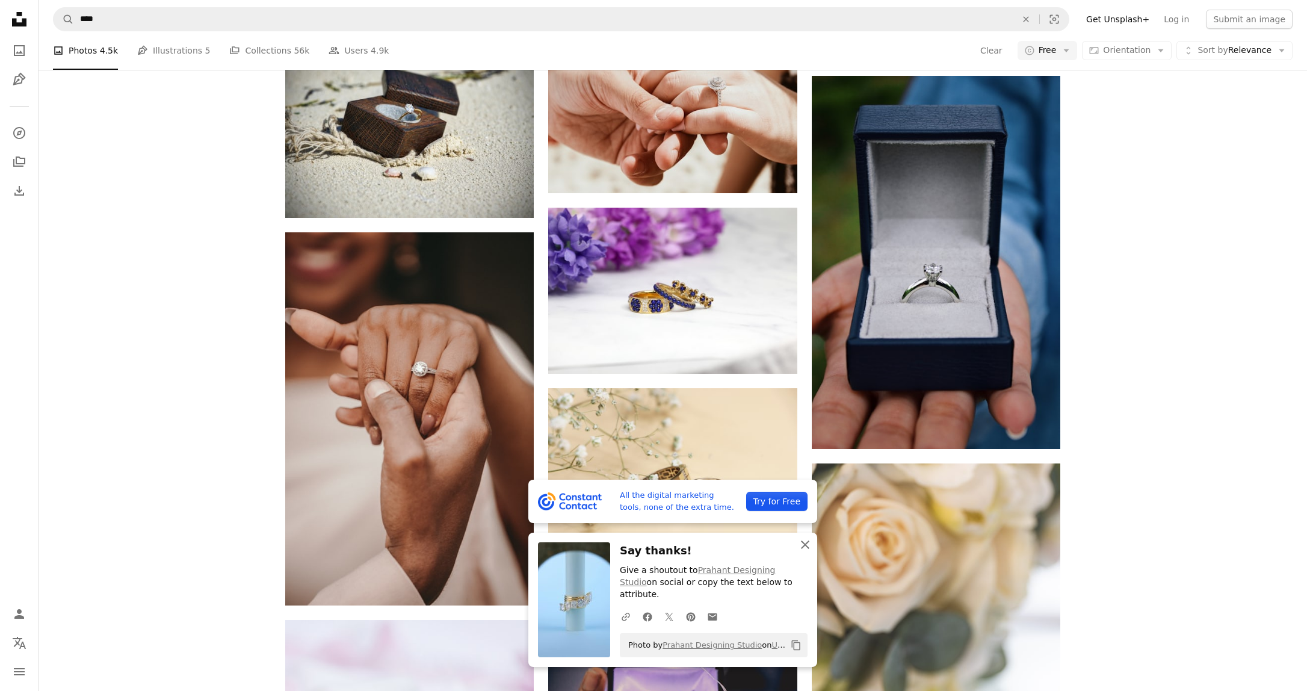
click at [810, 552] on icon "An X shape" at bounding box center [805, 544] width 14 height 14
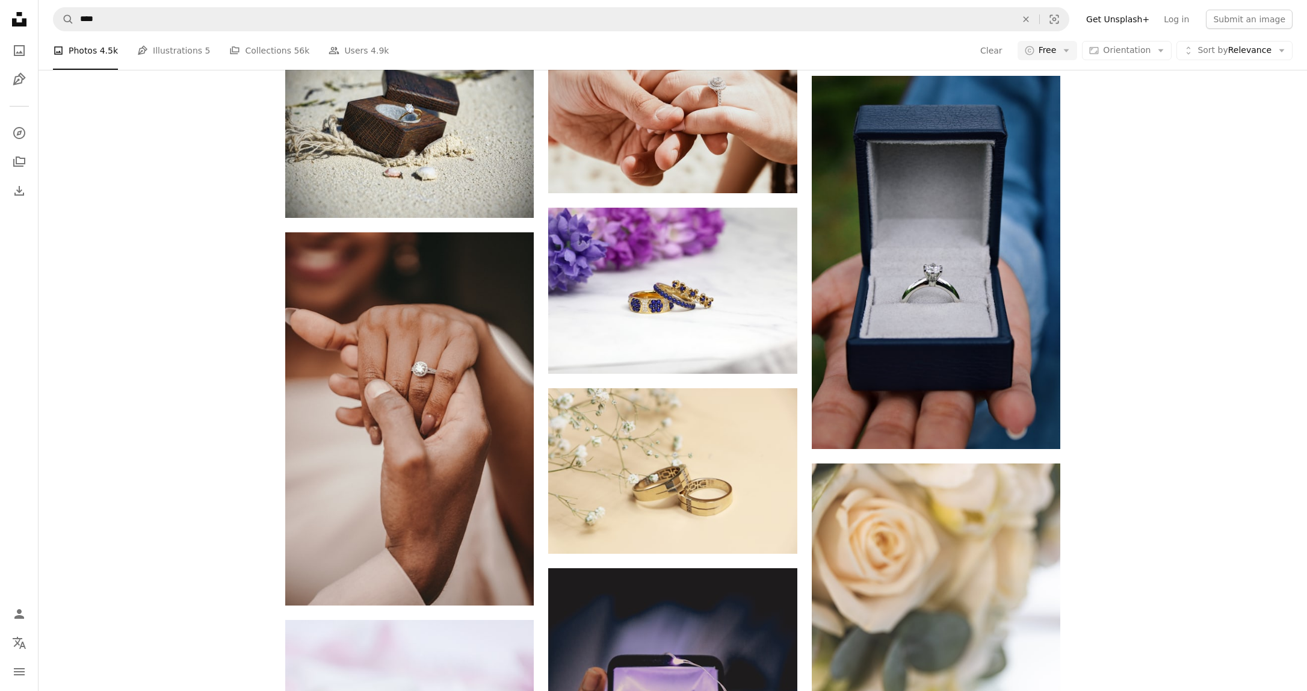
scroll to position [0, 0]
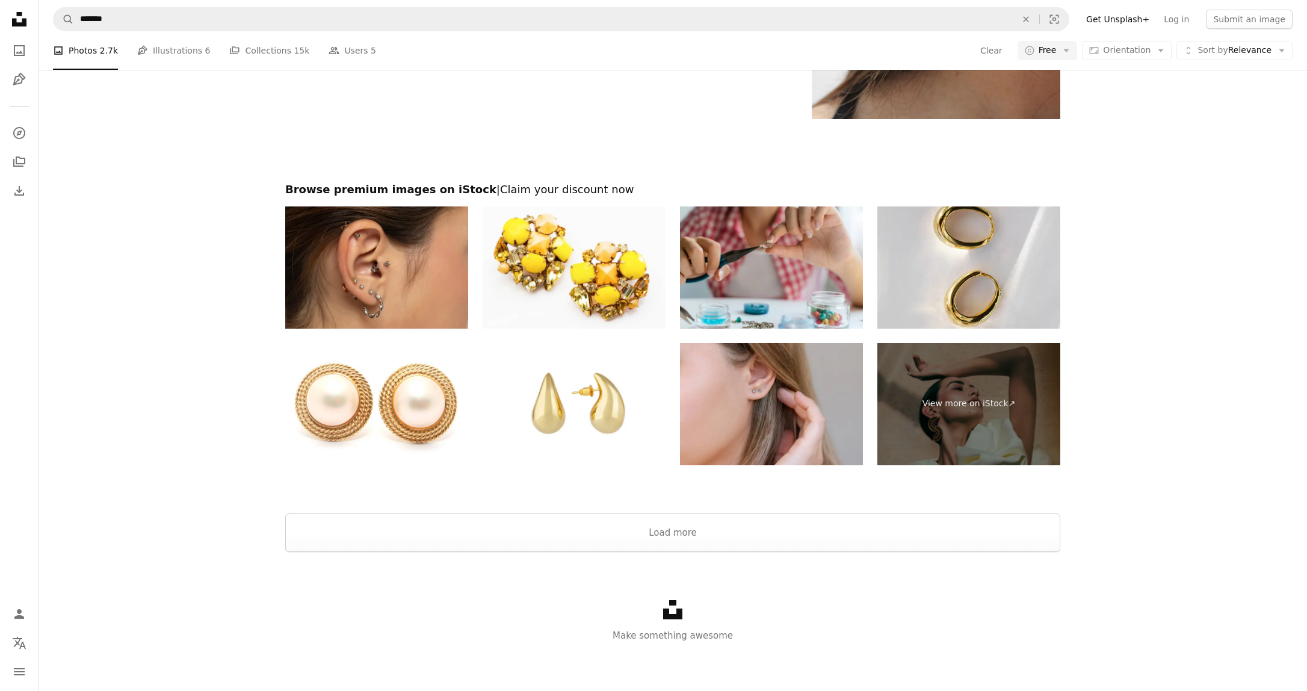
scroll to position [2559, 0]
click at [818, 552] on button "Load more" at bounding box center [672, 532] width 775 height 39
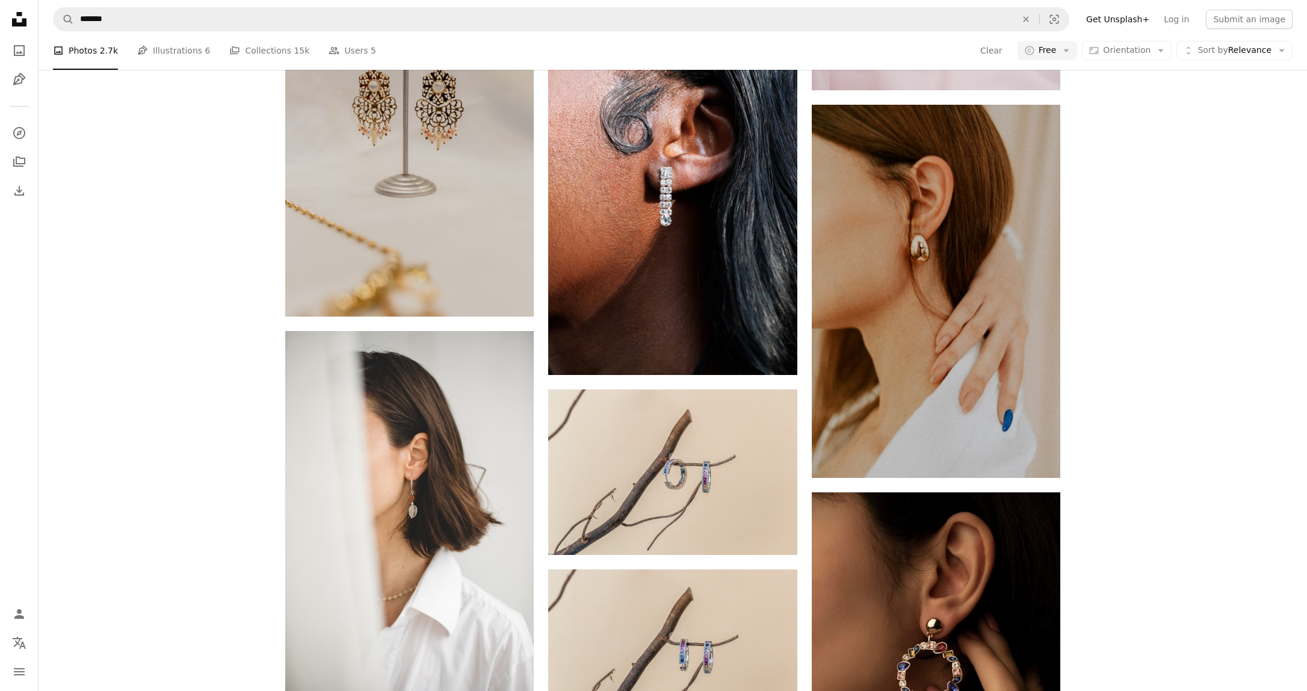
scroll to position [0, 0]
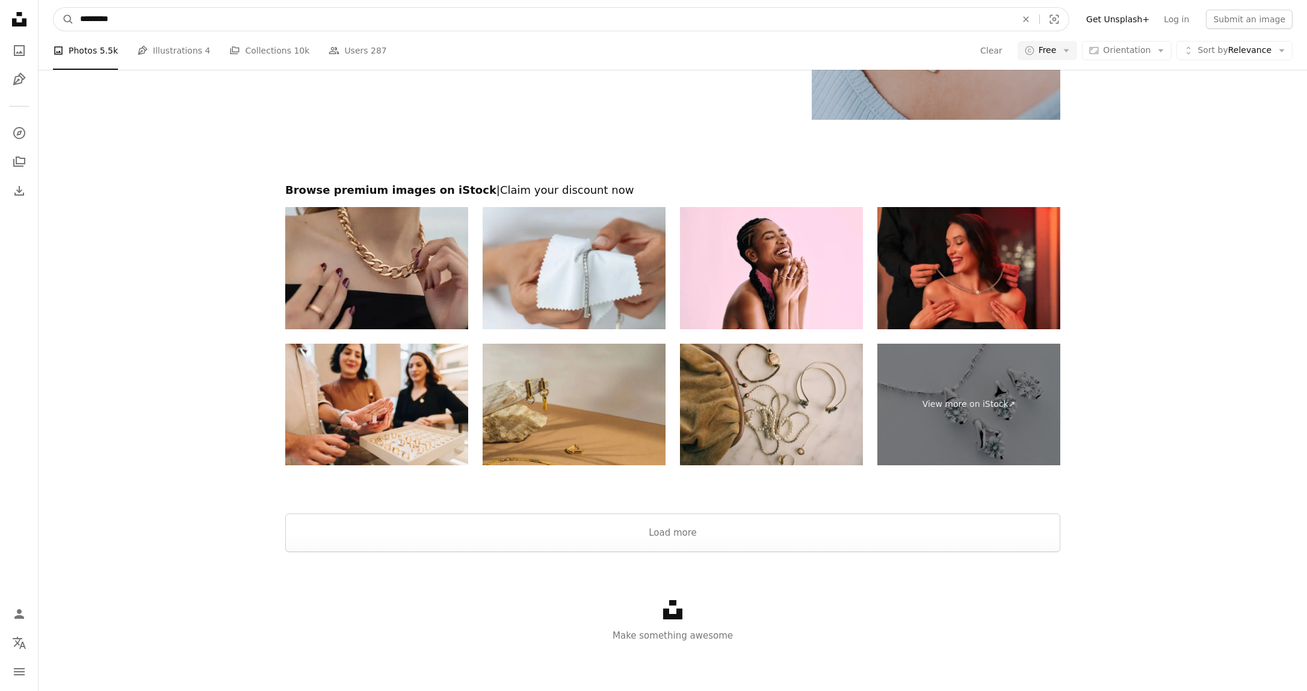
click at [84, 25] on input "*********" at bounding box center [543, 19] width 939 height 23
click at [82, 21] on input "*********" at bounding box center [543, 19] width 939 height 23
type input "**********"
click button "A magnifying glass" at bounding box center [64, 19] width 20 height 23
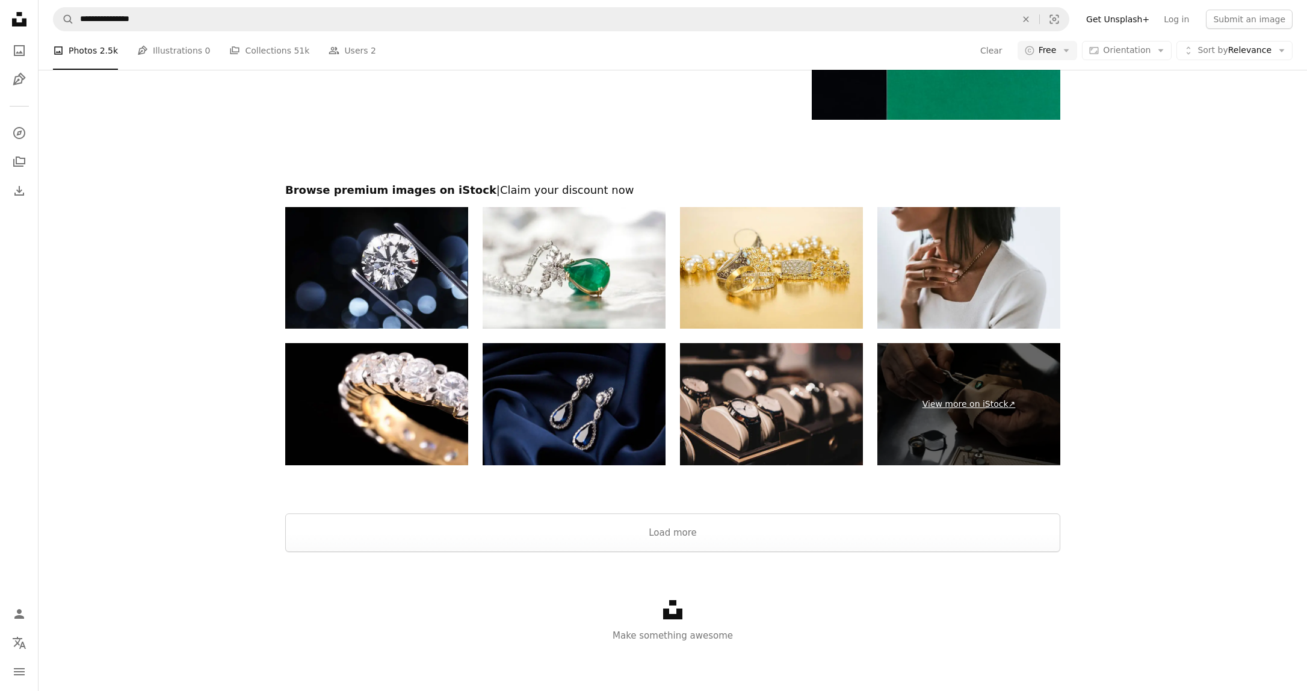
scroll to position [1929, 0]
click at [801, 552] on button "Load more" at bounding box center [672, 532] width 775 height 39
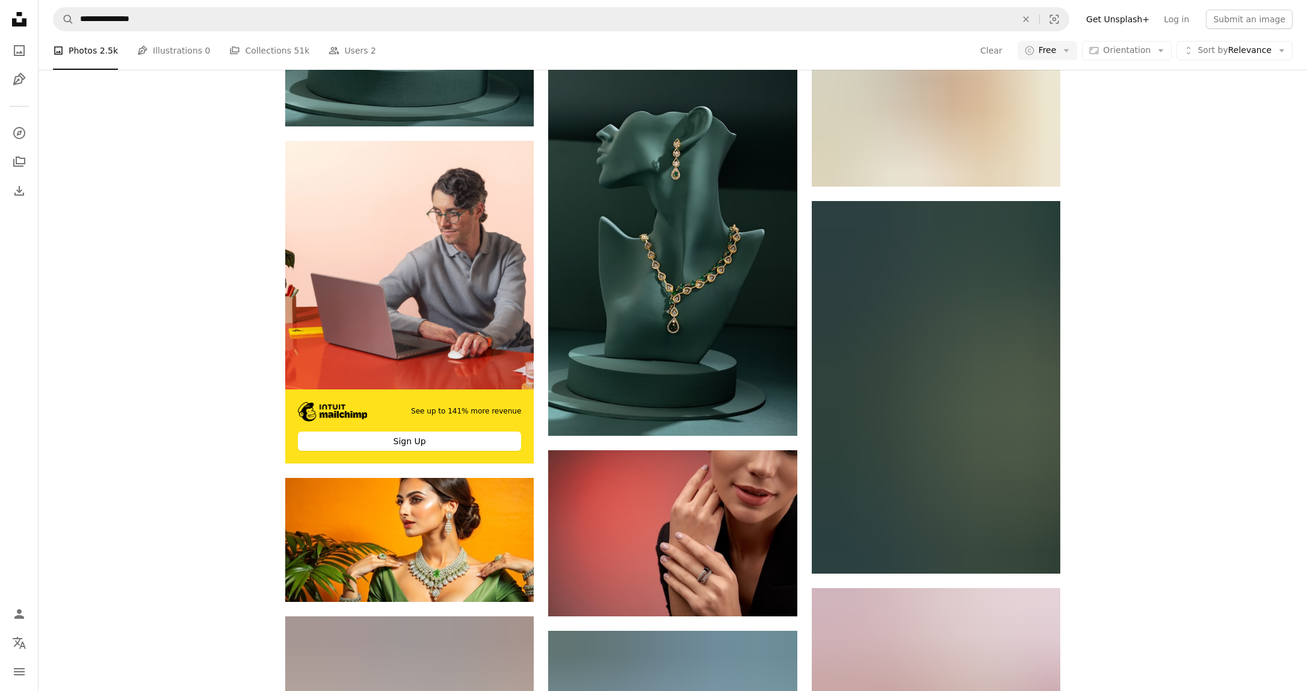
scroll to position [3892, 0]
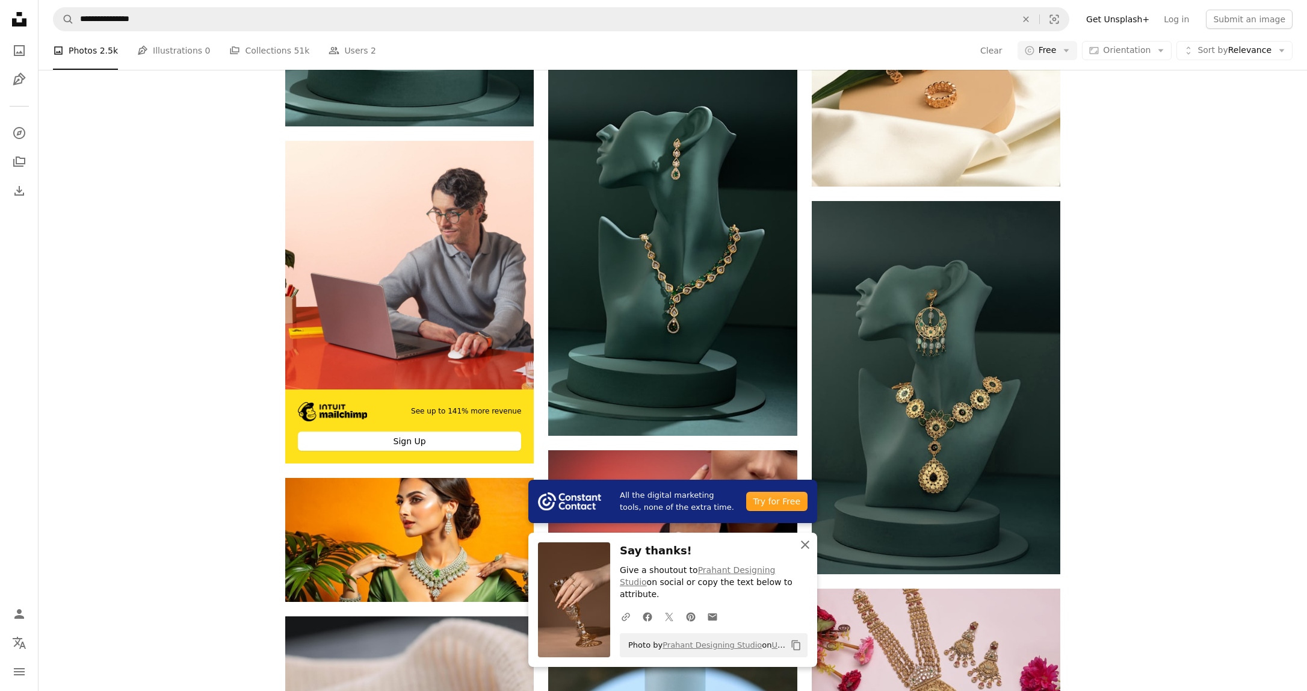
click at [806, 549] on icon "button" at bounding box center [805, 544] width 8 height 8
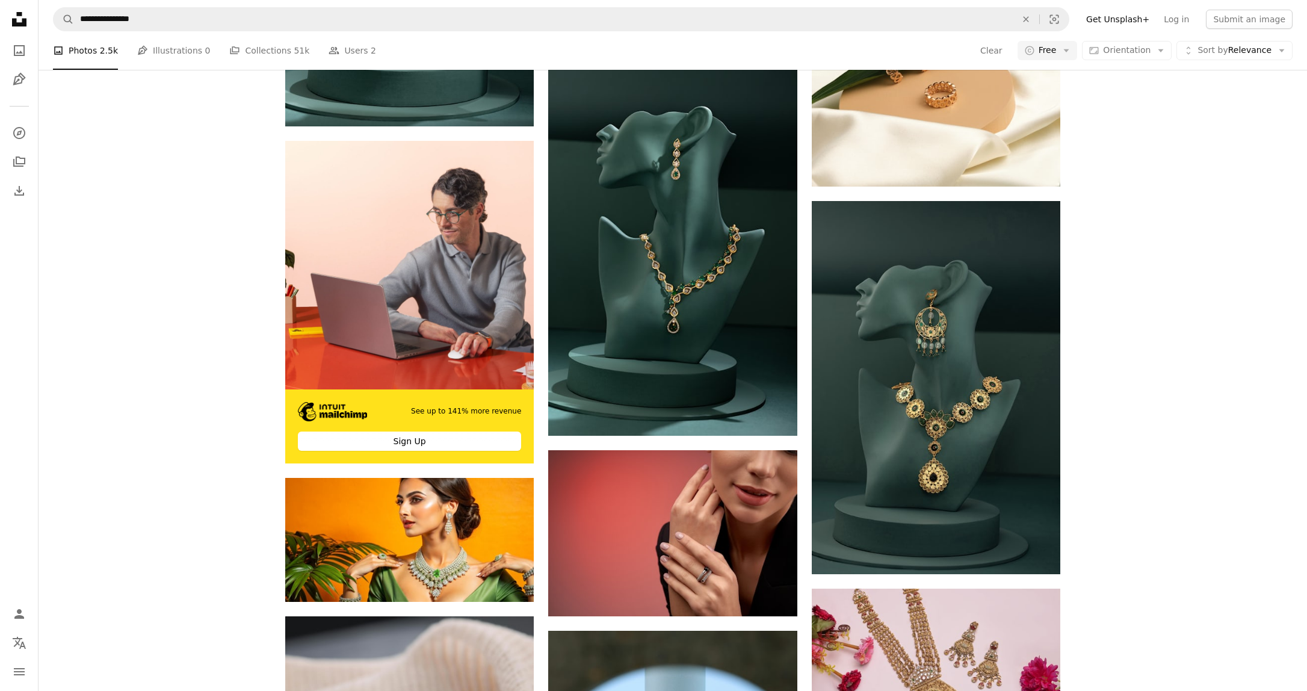
scroll to position [11023, 0]
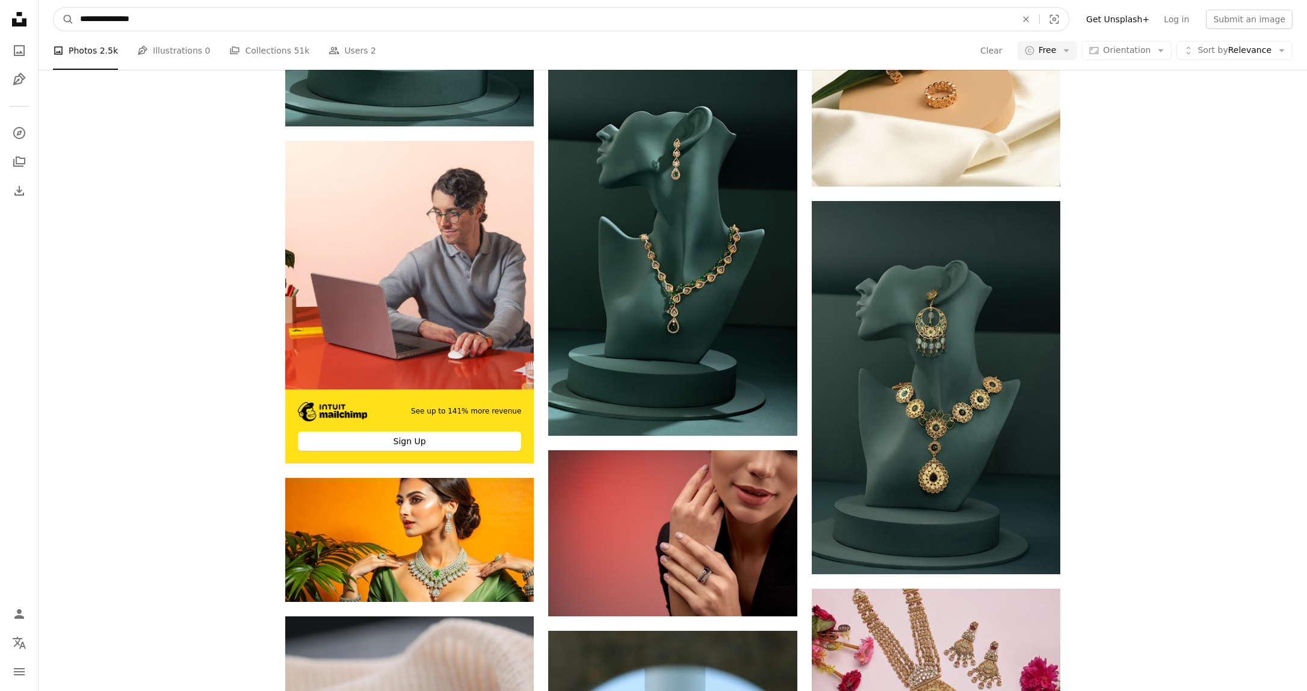
click at [175, 27] on input "**********" at bounding box center [543, 19] width 939 height 23
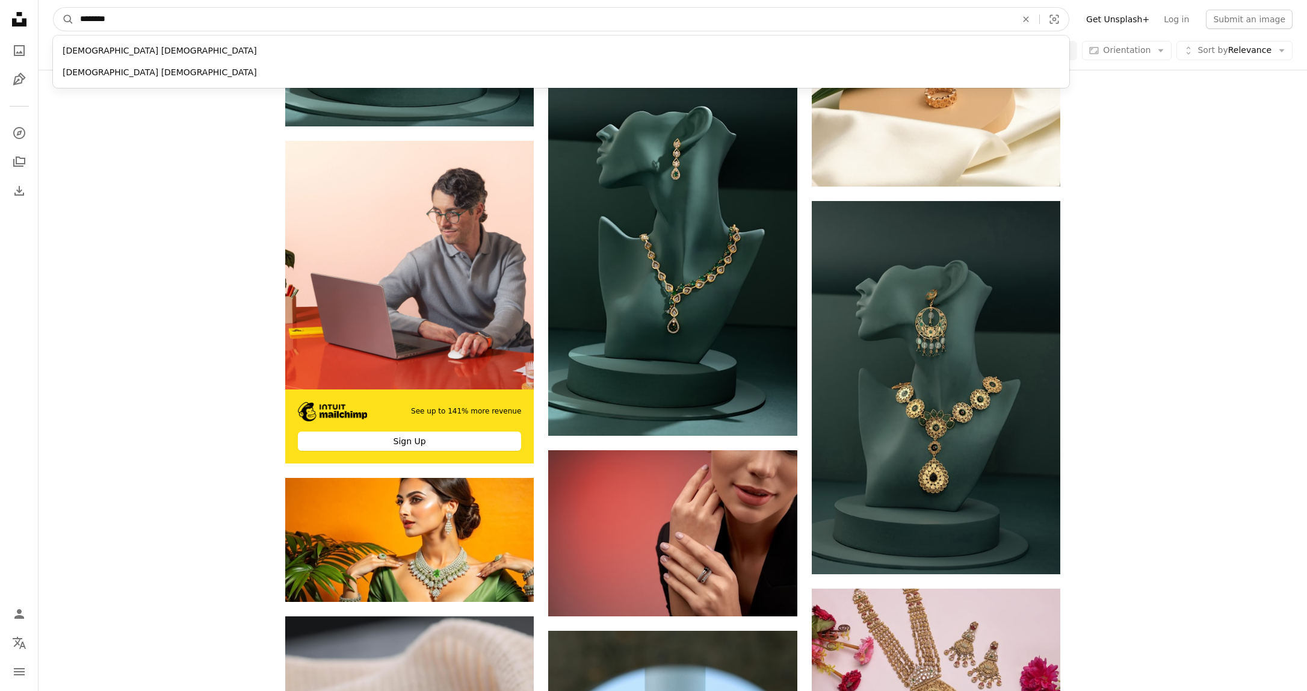
type input "*********"
click button "A magnifying glass" at bounding box center [64, 19] width 20 height 23
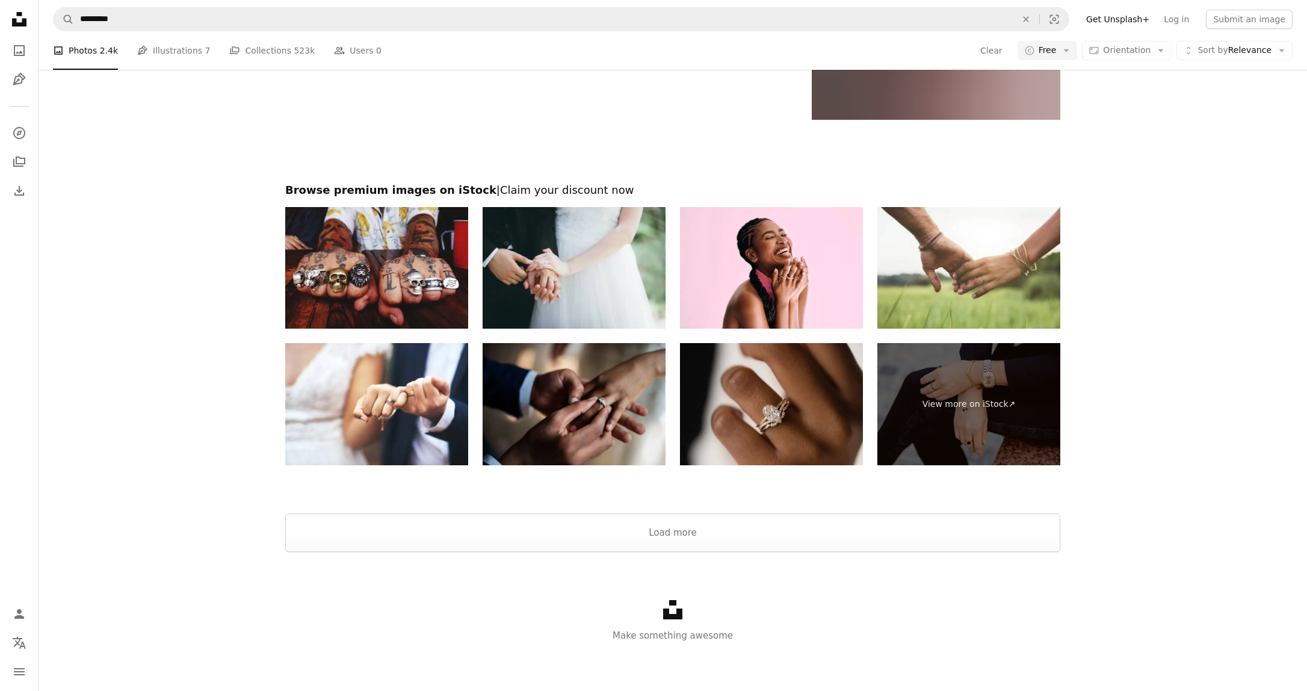
scroll to position [2228, 0]
